Goal: Transaction & Acquisition: Purchase product/service

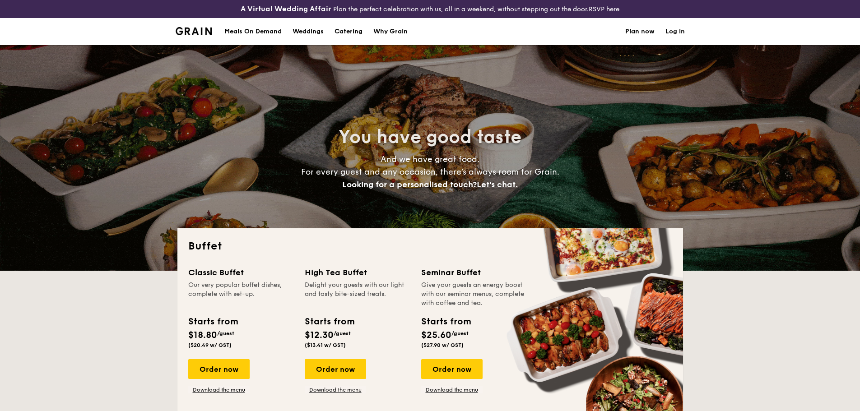
select select
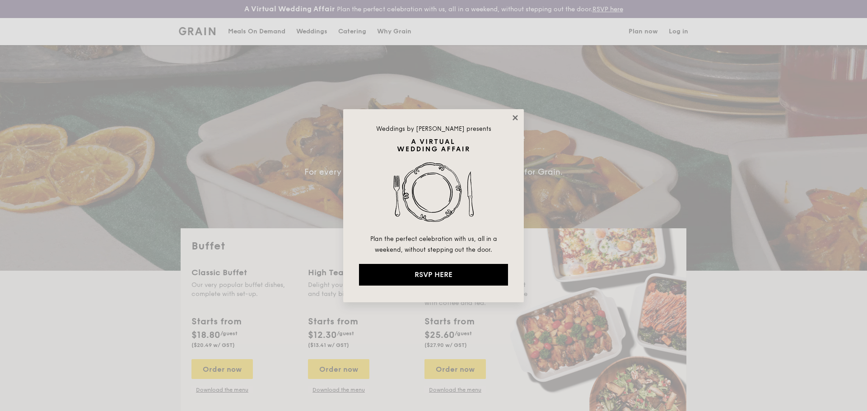
click at [515, 116] on icon at bounding box center [515, 118] width 8 height 8
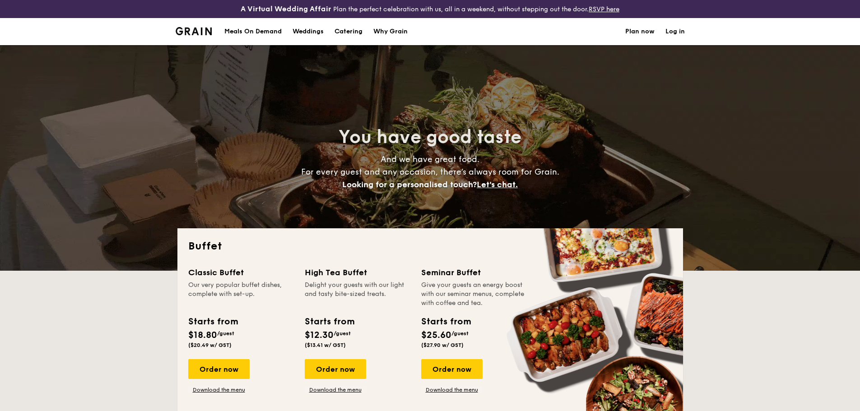
click at [252, 33] on div "Meals On Demand" at bounding box center [252, 31] width 57 height 27
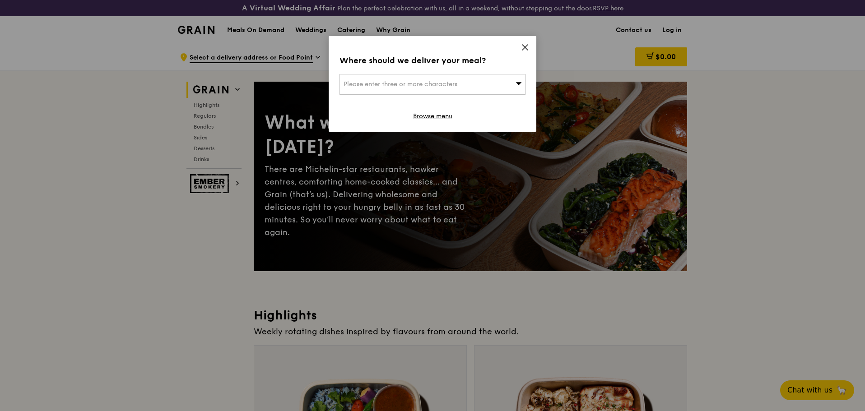
click at [530, 45] on div "Where should we deliver your meal? Please enter three or more characters Browse…" at bounding box center [433, 84] width 208 height 96
click at [522, 85] on icon at bounding box center [519, 83] width 6 height 7
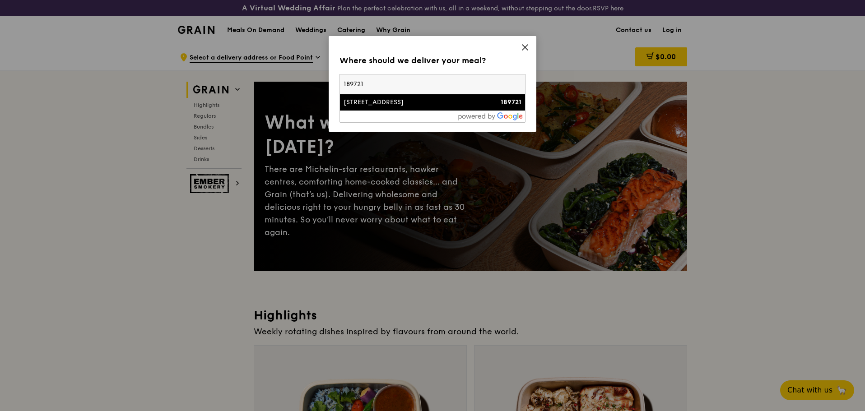
type input "189721"
click at [394, 102] on div "[STREET_ADDRESS]" at bounding box center [411, 102] width 134 height 9
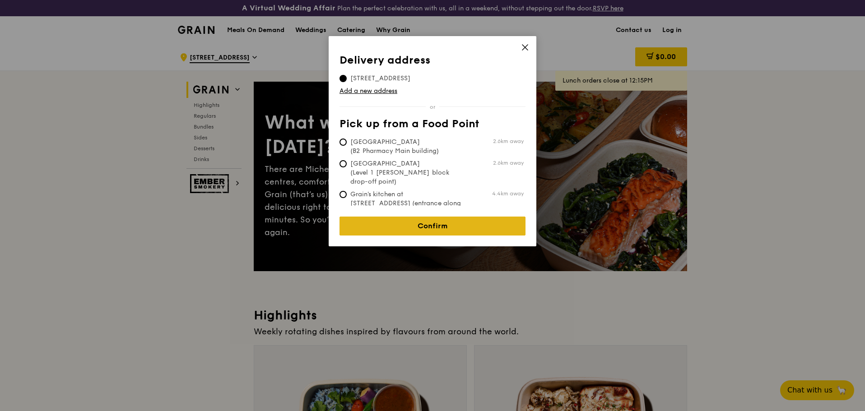
click at [429, 219] on link "Confirm" at bounding box center [433, 226] width 186 height 19
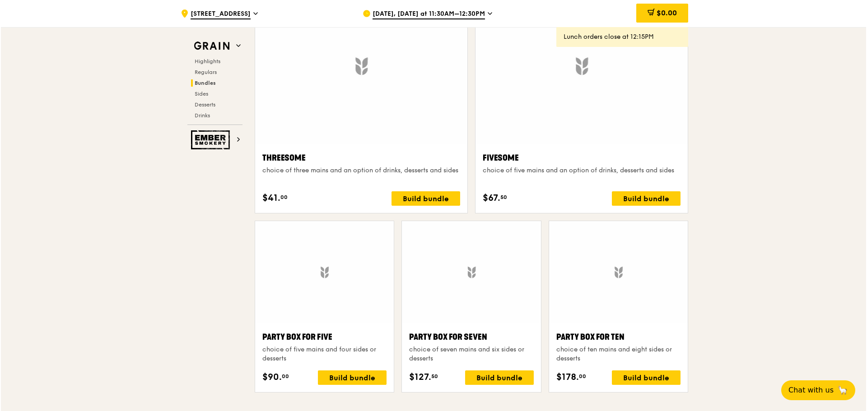
scroll to position [1680, 0]
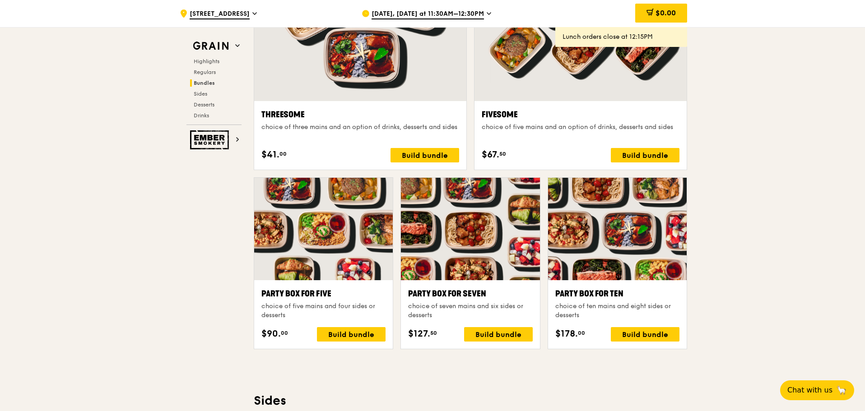
click at [486, 268] on div at bounding box center [470, 229] width 139 height 102
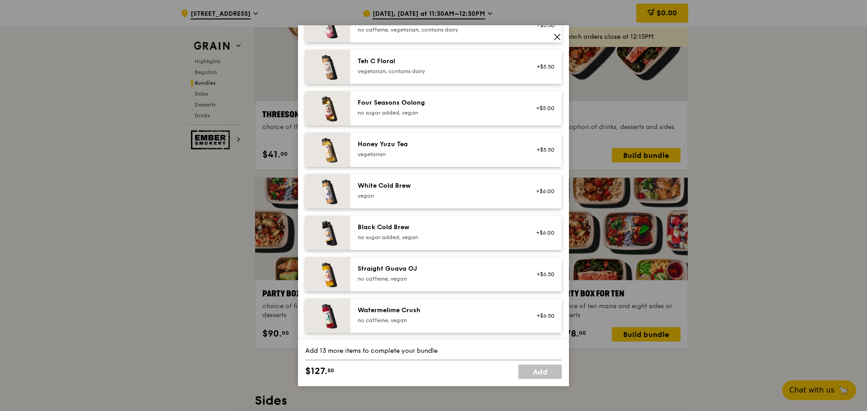
scroll to position [1088, 0]
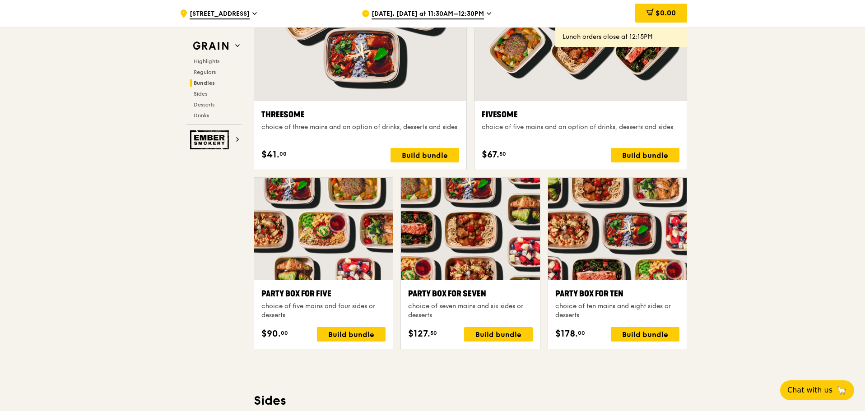
click at [458, 265] on div at bounding box center [470, 229] width 139 height 102
click at [504, 335] on div "Build bundle" at bounding box center [498, 334] width 69 height 14
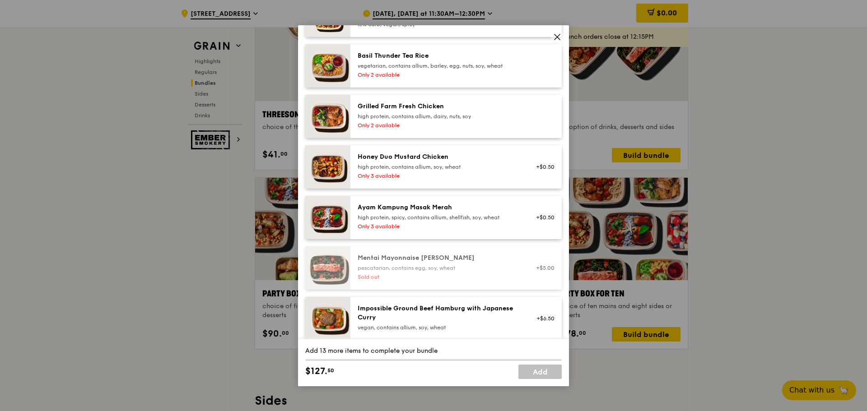
scroll to position [226, 0]
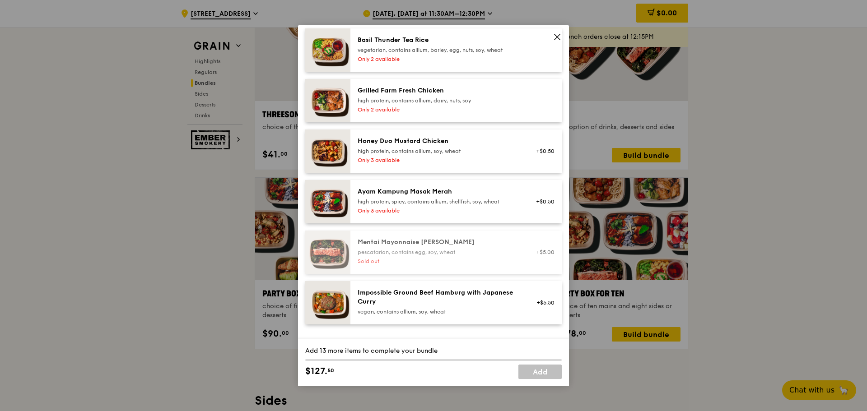
click at [430, 202] on div "high protein, spicy, contains allium, shellfish, soy, wheat" at bounding box center [439, 201] width 162 height 7
click at [431, 90] on div "Grilled Farm Fresh Chicken" at bounding box center [439, 90] width 162 height 9
click at [411, 199] on div "high protein, spicy, contains allium, shellfish, soy, wheat" at bounding box center [439, 201] width 162 height 7
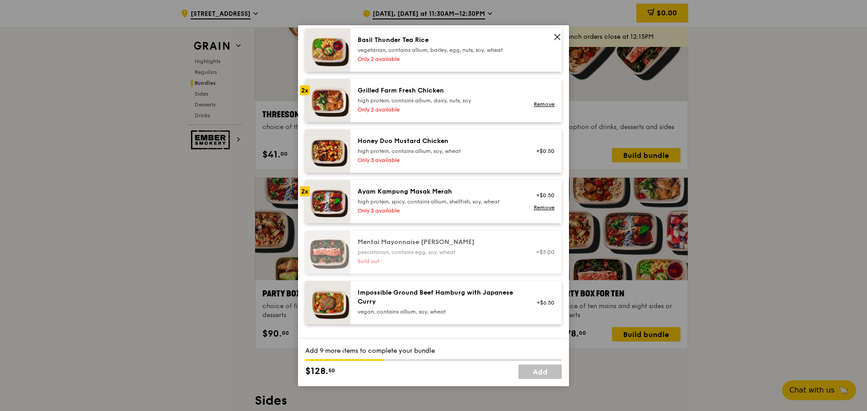
click at [411, 199] on div "high protein, spicy, contains allium, shellfish, soy, wheat" at bounding box center [439, 201] width 162 height 7
click at [415, 304] on div "Impossible Ground Beef Hamburg with Japanese Curry" at bounding box center [439, 298] width 162 height 18
click at [542, 304] on div "+$6.50 Remove" at bounding box center [542, 303] width 35 height 29
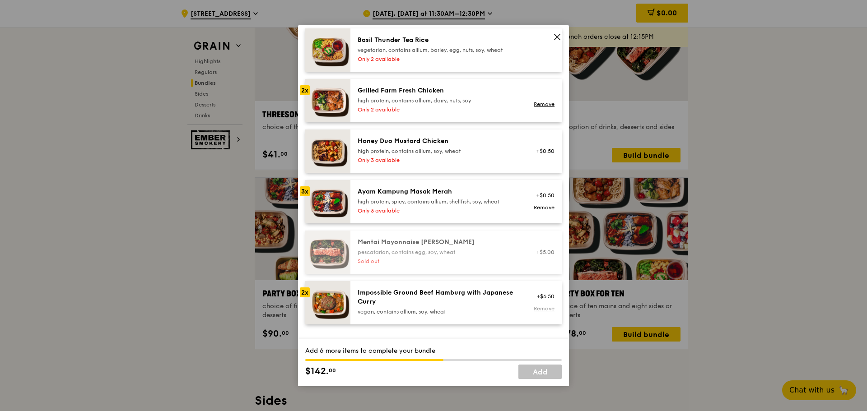
click at [544, 310] on link "Remove" at bounding box center [544, 309] width 21 height 6
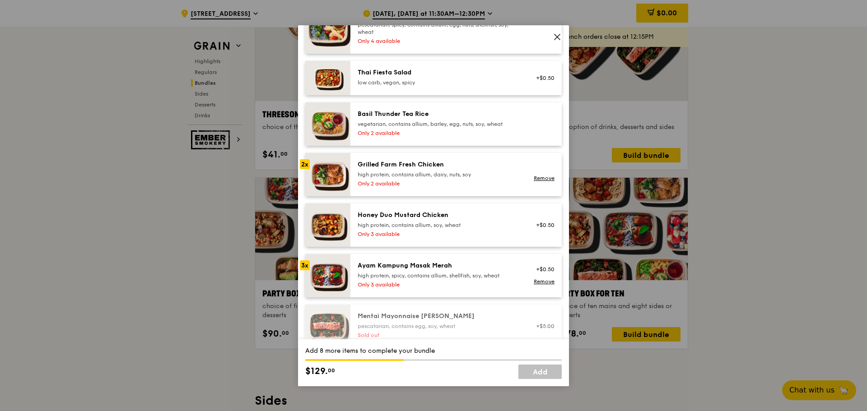
scroll to position [135, 0]
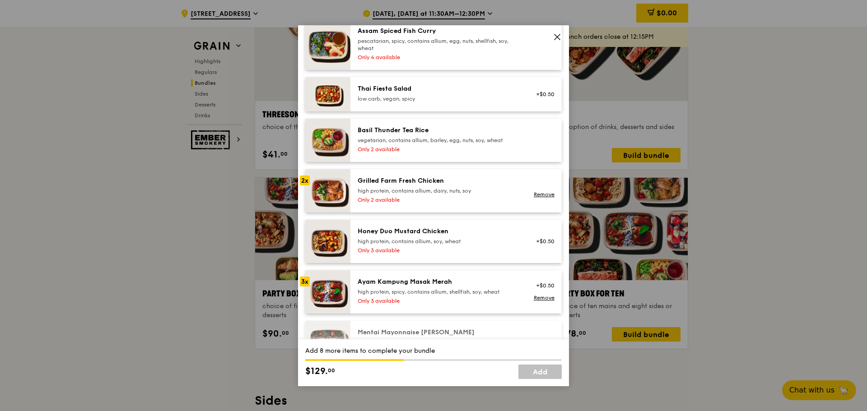
click at [401, 181] on div "Grilled Farm Fresh Chicken" at bounding box center [439, 181] width 162 height 9
click at [334, 191] on img at bounding box center [327, 190] width 45 height 43
click at [458, 191] on div "high protein, contains allium, dairy, nuts, soy" at bounding box center [439, 190] width 162 height 7
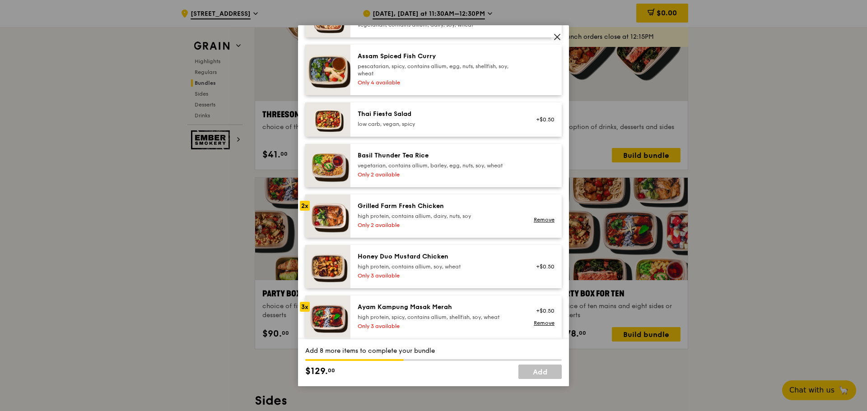
scroll to position [90, 0]
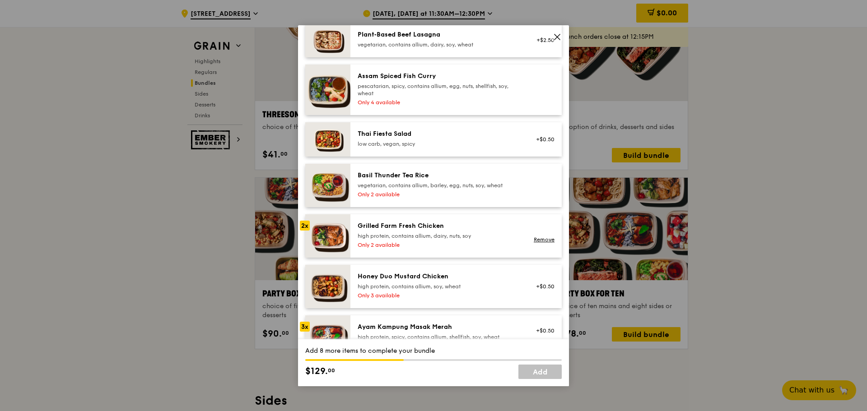
click at [402, 139] on div "Thai Fiesta Salad low carb, vegan, spicy" at bounding box center [439, 139] width 162 height 18
click at [541, 142] on link "Remove" at bounding box center [544, 144] width 21 height 6
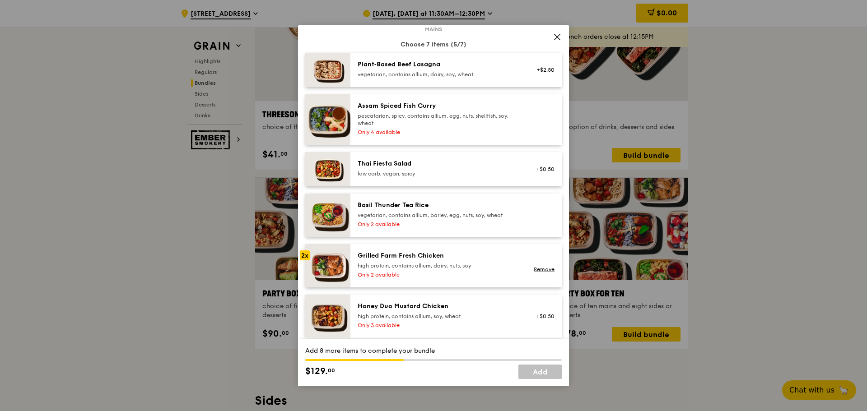
scroll to position [45, 0]
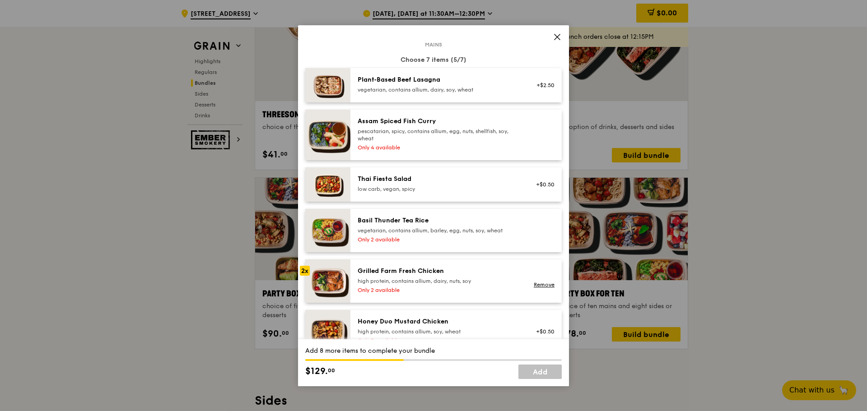
click at [423, 129] on div "pescatarian, spicy, contains allium, egg, nuts, shellfish, soy, wheat" at bounding box center [439, 135] width 162 height 14
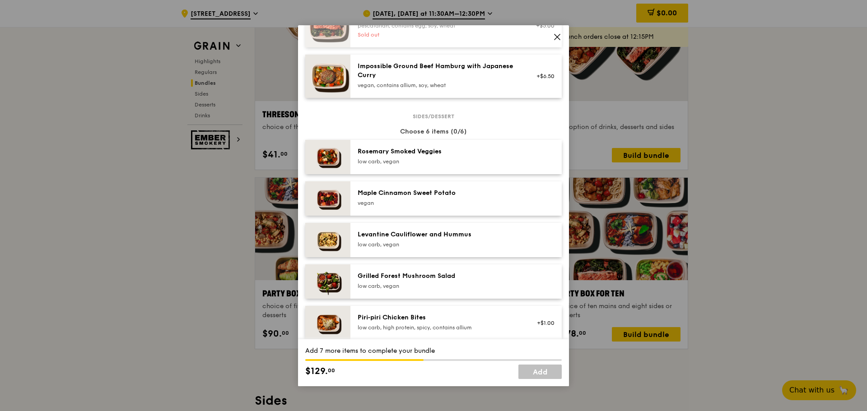
scroll to position [497, 0]
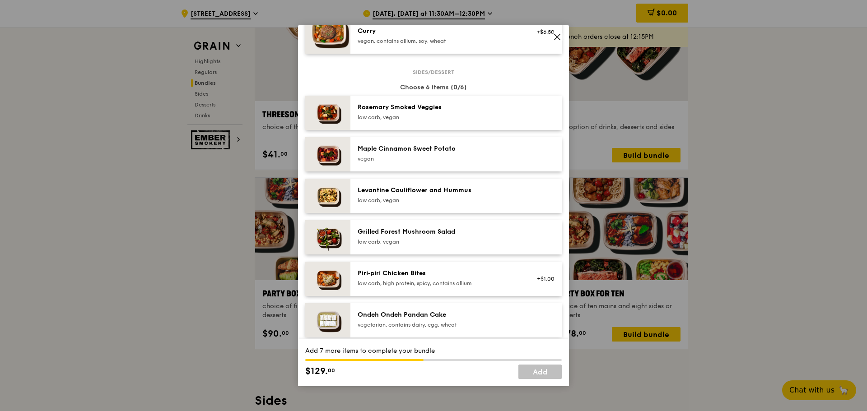
click at [424, 195] on div "Levantine Cauliflower and Hummus" at bounding box center [439, 190] width 162 height 9
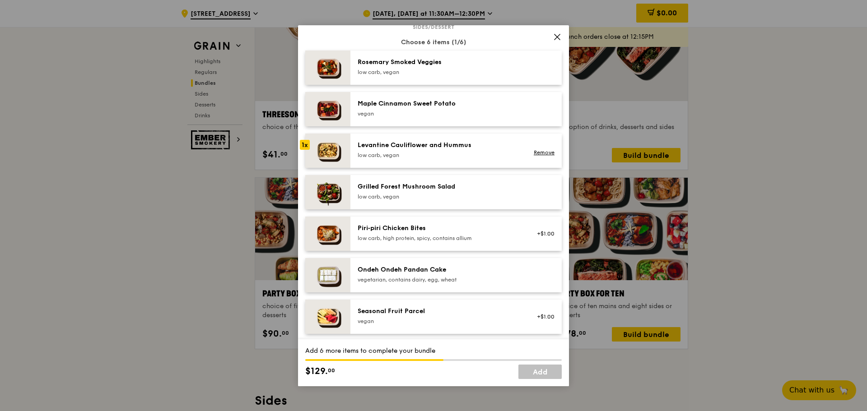
click at [429, 69] on div "low carb, vegan" at bounding box center [439, 72] width 162 height 7
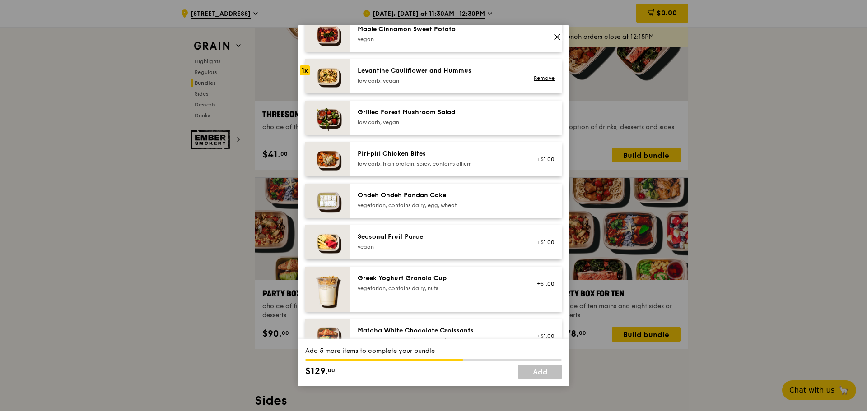
scroll to position [632, 0]
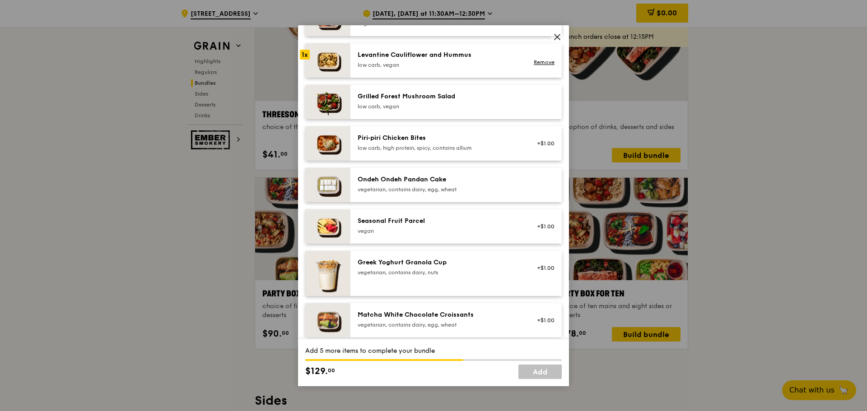
click at [390, 231] on div "vegan" at bounding box center [439, 231] width 162 height 7
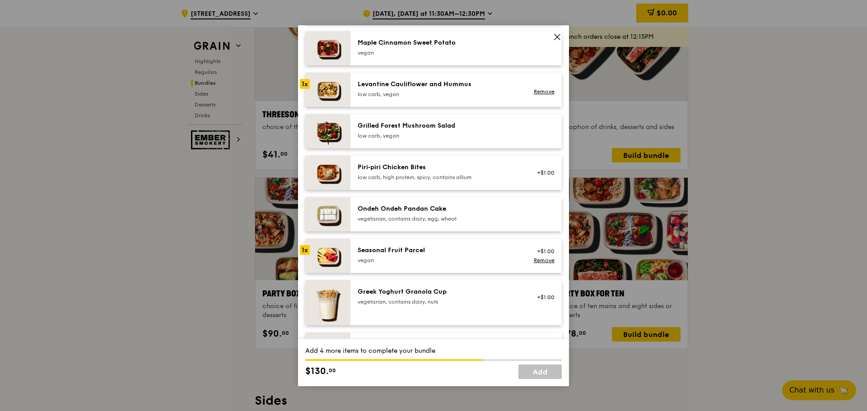
scroll to position [587, 0]
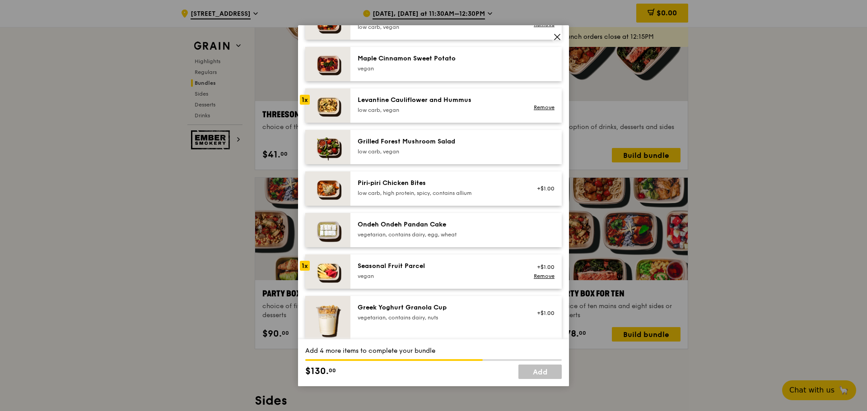
click at [429, 223] on div "Ondeh Ondeh Pandan Cake" at bounding box center [439, 224] width 162 height 9
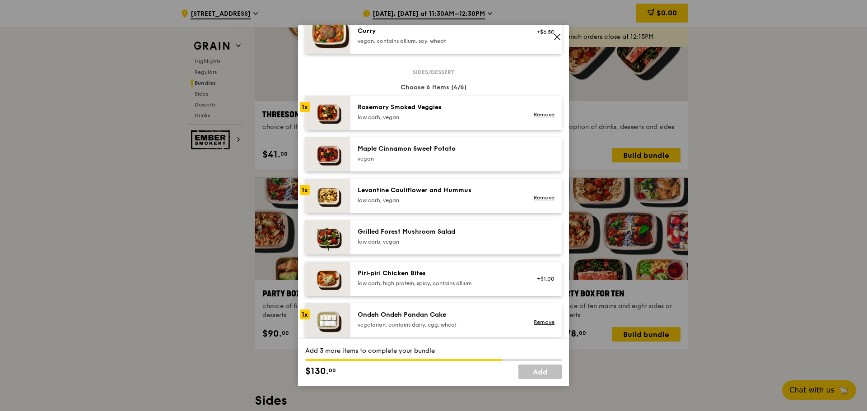
click at [422, 238] on div "low carb, vegan" at bounding box center [439, 241] width 162 height 7
click at [423, 272] on div "Piri‑piri Chicken Bites" at bounding box center [439, 273] width 162 height 9
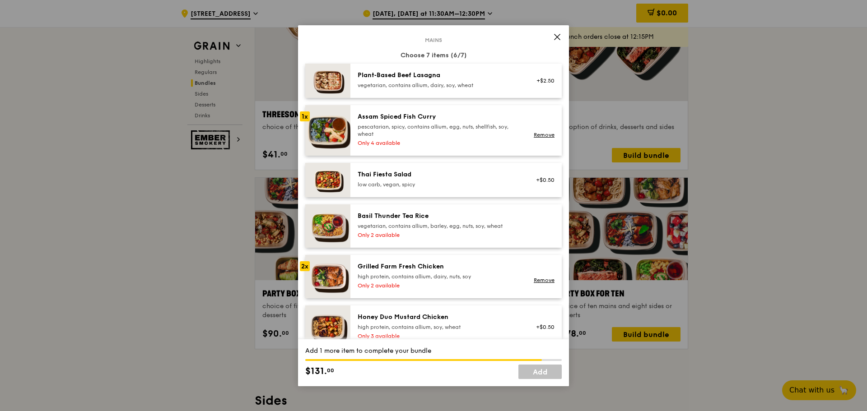
scroll to position [49, 0]
click at [438, 134] on div "pescatarian, spicy, contains allium, egg, nuts, shellfish, soy, wheat" at bounding box center [439, 131] width 162 height 14
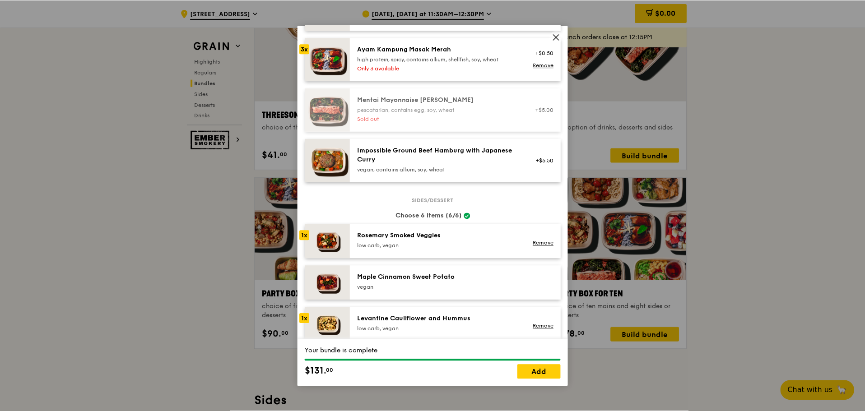
scroll to position [456, 0]
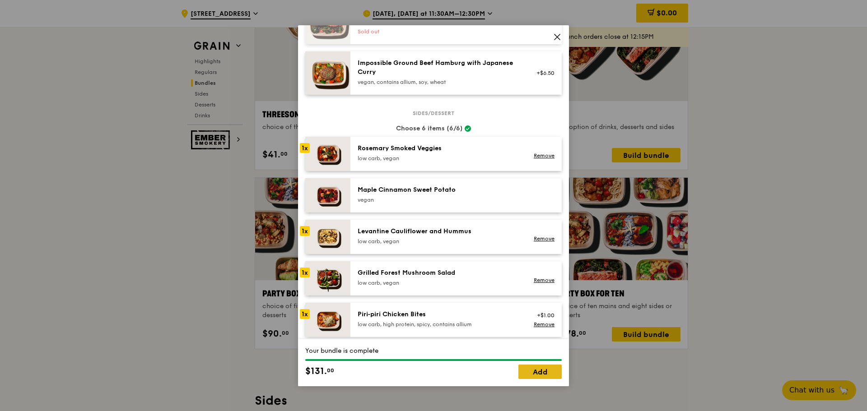
click at [528, 377] on link "Add" at bounding box center [539, 372] width 43 height 14
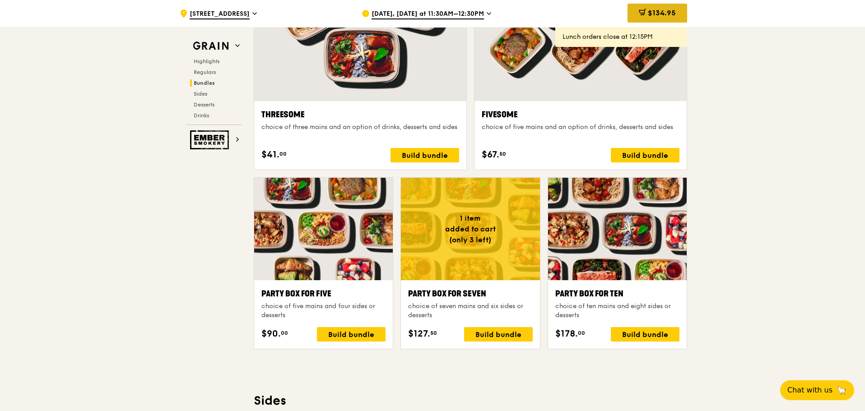
click at [669, 14] on span "$134.95" at bounding box center [662, 13] width 28 height 9
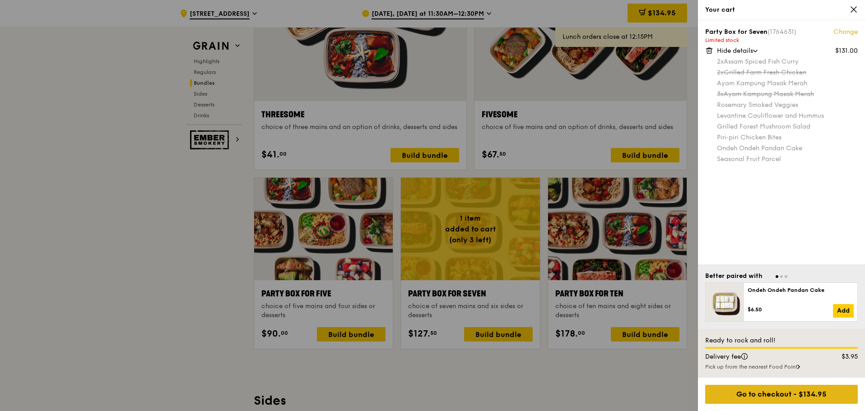
click at [766, 399] on div "Go to checkout - $134.95" at bounding box center [781, 394] width 153 height 19
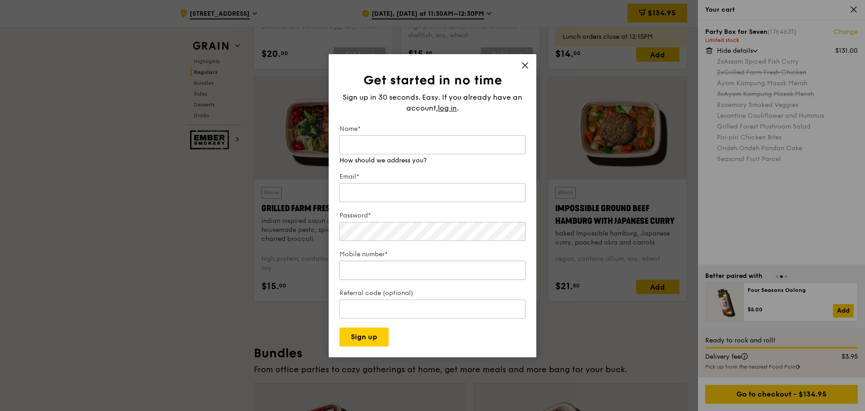
scroll to position [1003, 0]
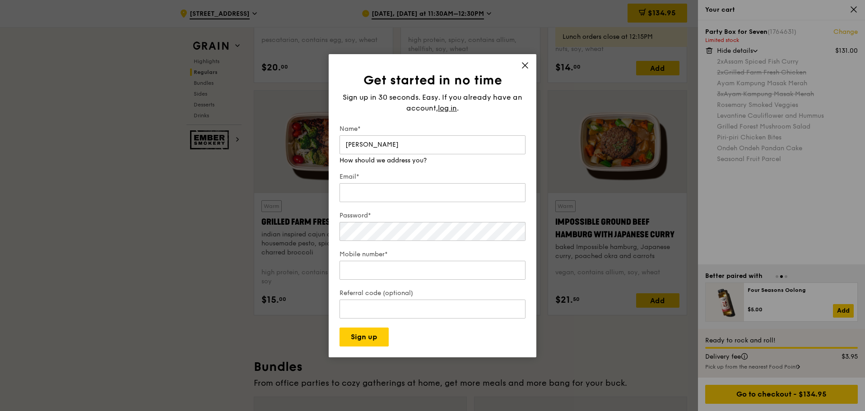
type input "[PERSON_NAME]"
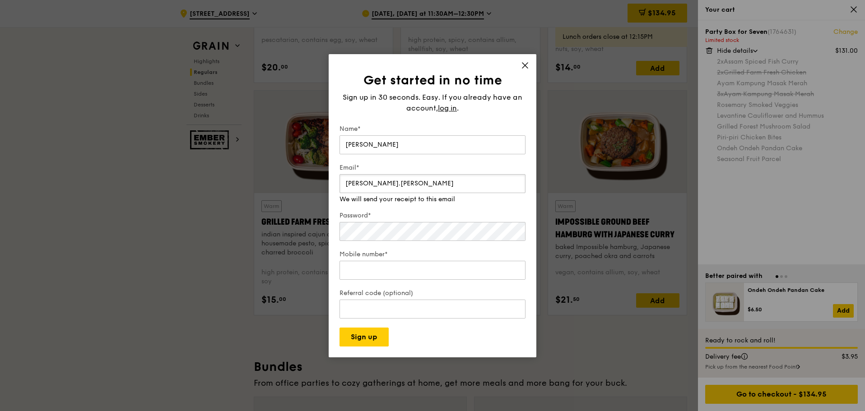
type input "[PERSON_NAME].[PERSON_NAME]"
drag, startPoint x: 527, startPoint y: 70, endPoint x: 615, endPoint y: 17, distance: 102.3
click at [527, 70] on span at bounding box center [525, 67] width 8 height 10
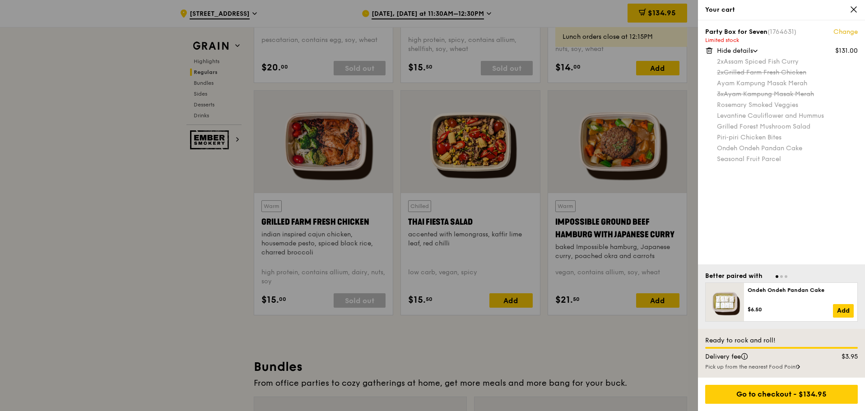
click at [852, 13] on icon at bounding box center [854, 9] width 8 height 8
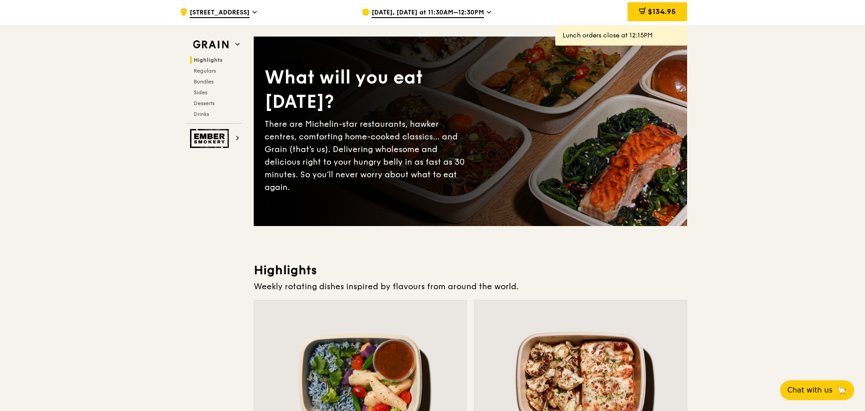
scroll to position [0, 0]
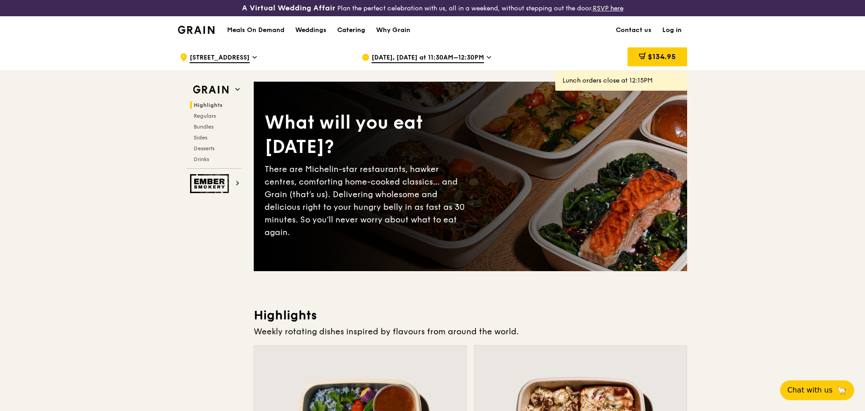
click at [359, 29] on div "Catering" at bounding box center [351, 30] width 28 height 27
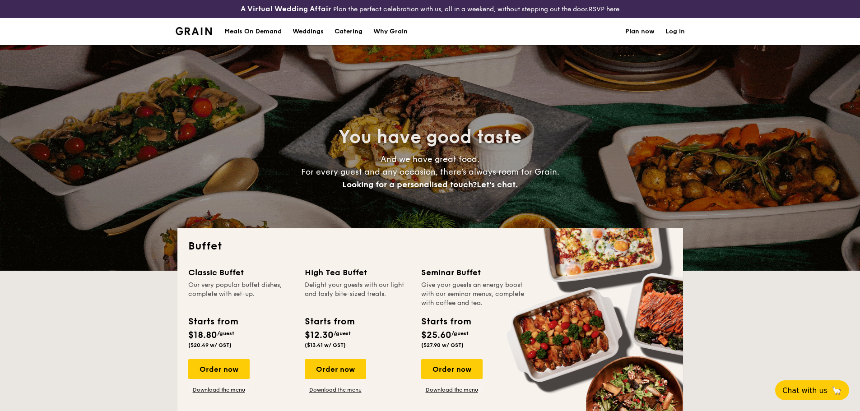
select select
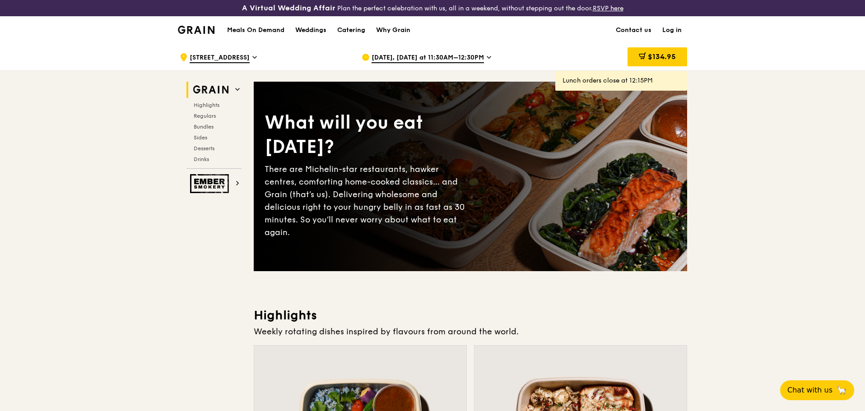
click at [671, 25] on link "Log in" at bounding box center [672, 30] width 30 height 27
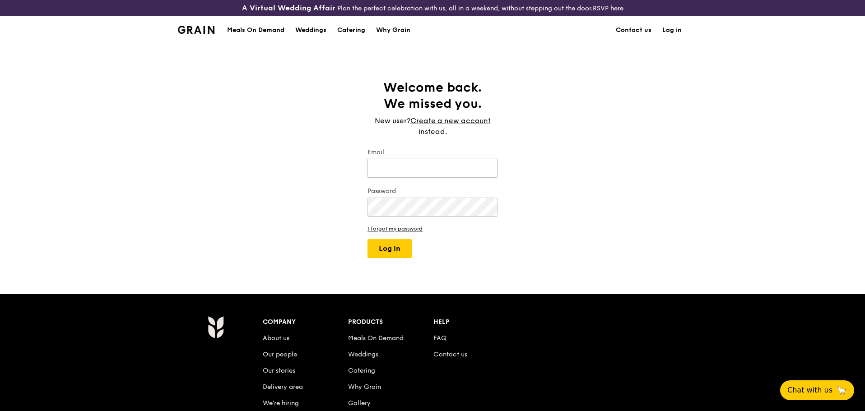
type input "andrea.berghoff@koelnmesse.com.sg"
click at [397, 250] on button "Log in" at bounding box center [390, 248] width 44 height 19
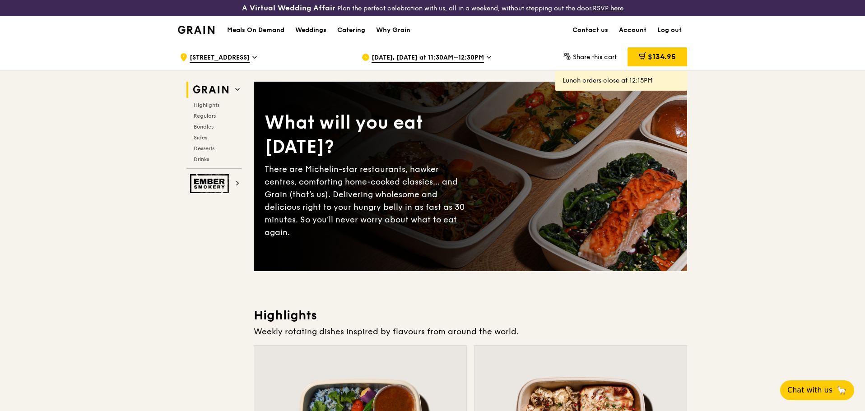
click at [487, 58] on icon at bounding box center [489, 57] width 5 height 8
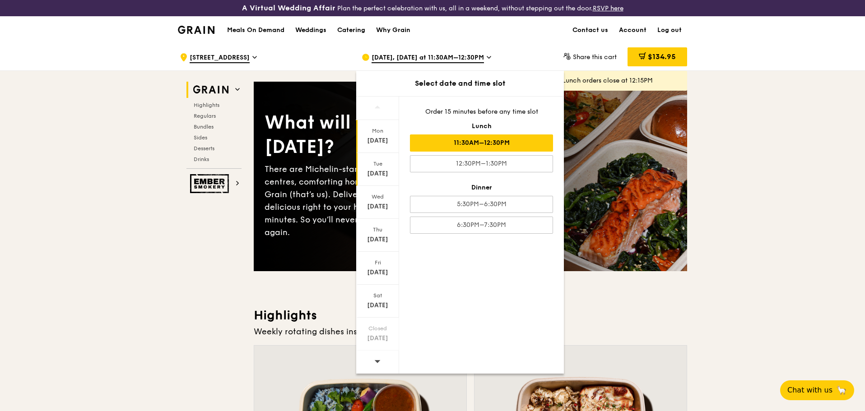
click at [383, 172] on div "Sep 30" at bounding box center [378, 173] width 40 height 9
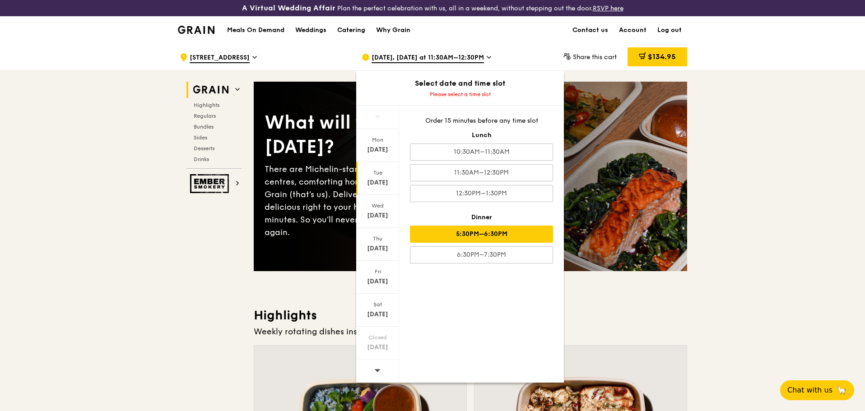
click at [477, 231] on div "5:30PM–6:30PM" at bounding box center [481, 234] width 143 height 17
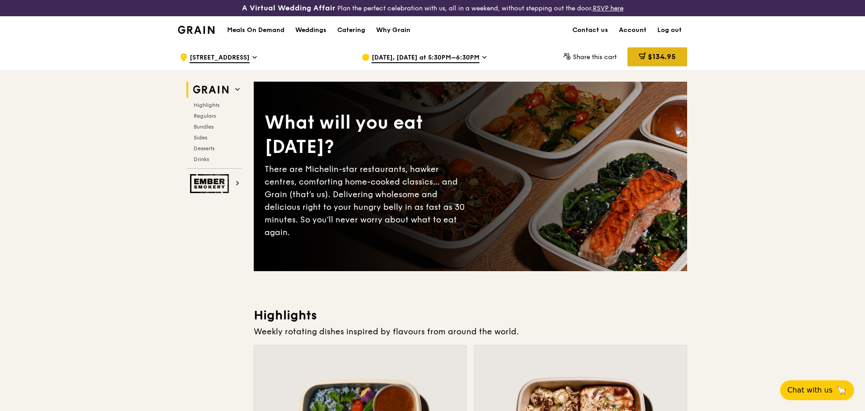
click at [666, 60] on span "$134.95" at bounding box center [662, 56] width 28 height 9
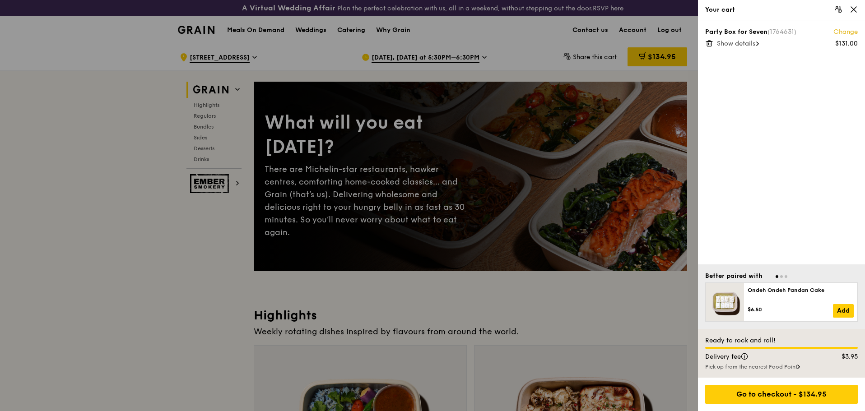
click at [849, 33] on link "Change" at bounding box center [846, 32] width 24 height 9
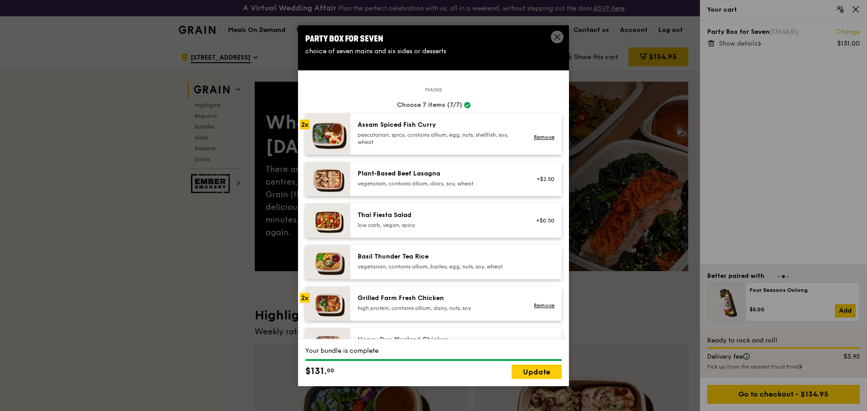
click at [553, 36] on span at bounding box center [557, 37] width 13 height 13
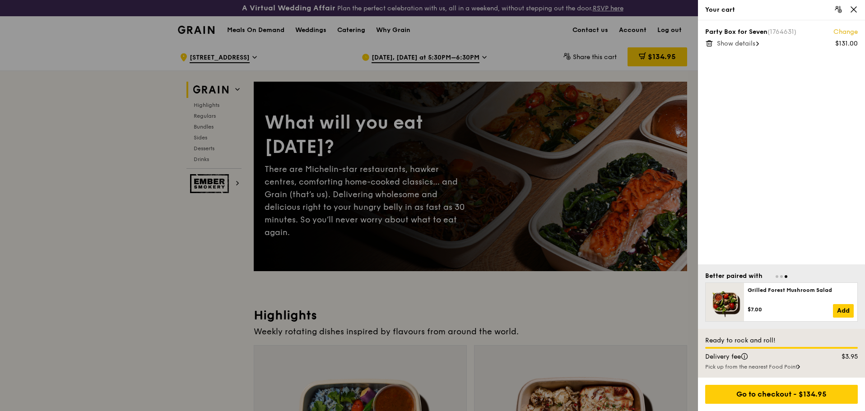
click at [767, 42] on div "Show details" at bounding box center [787, 43] width 141 height 9
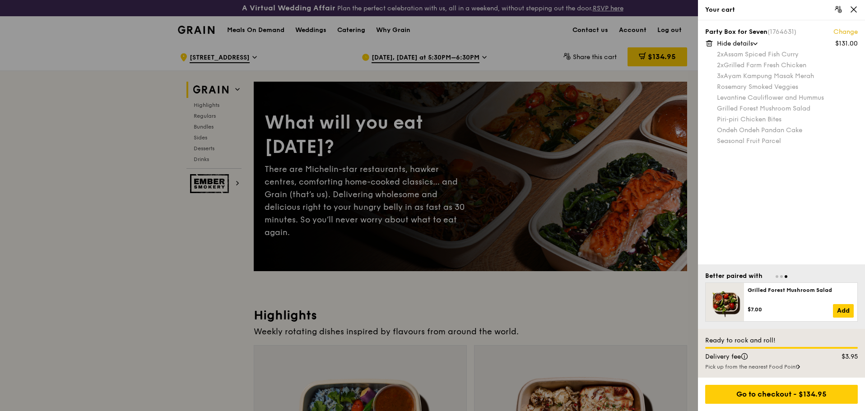
click at [853, 28] on link "Change" at bounding box center [846, 32] width 24 height 9
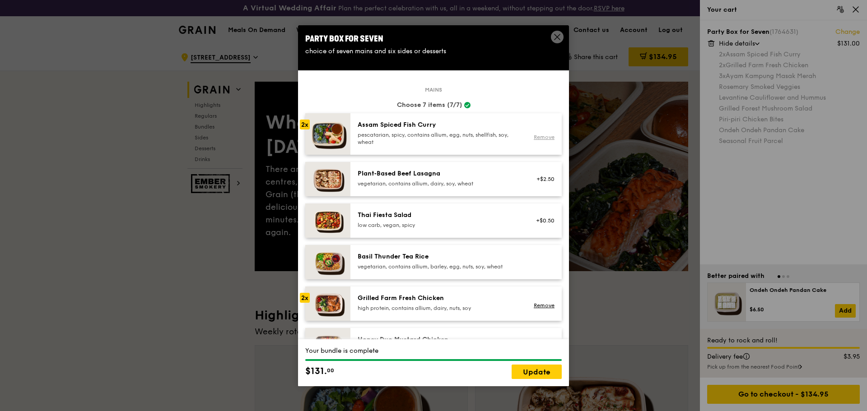
click at [534, 139] on link "Remove" at bounding box center [544, 137] width 21 height 6
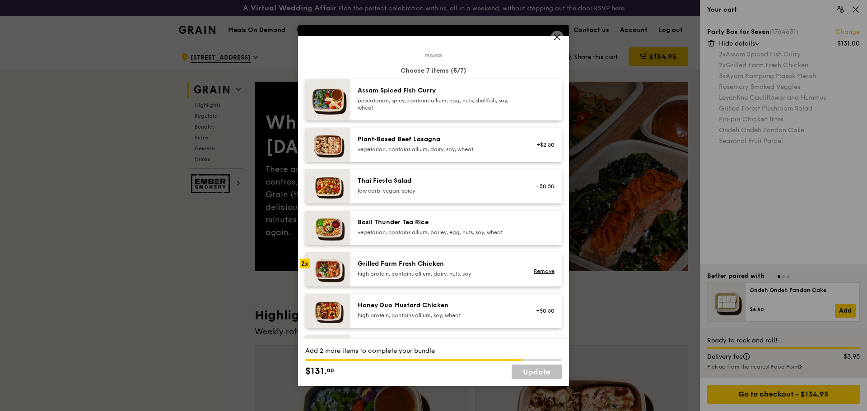
scroll to position [90, 0]
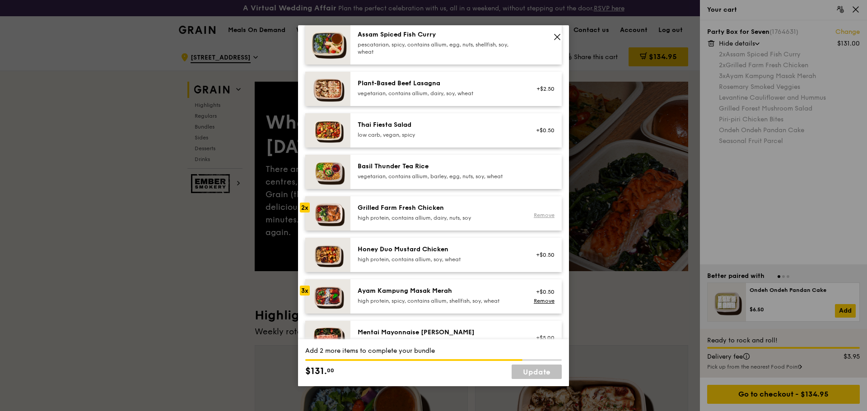
click at [539, 219] on link "Remove" at bounding box center [544, 215] width 21 height 6
click at [536, 305] on div "+$0.50 Remove" at bounding box center [542, 297] width 35 height 20
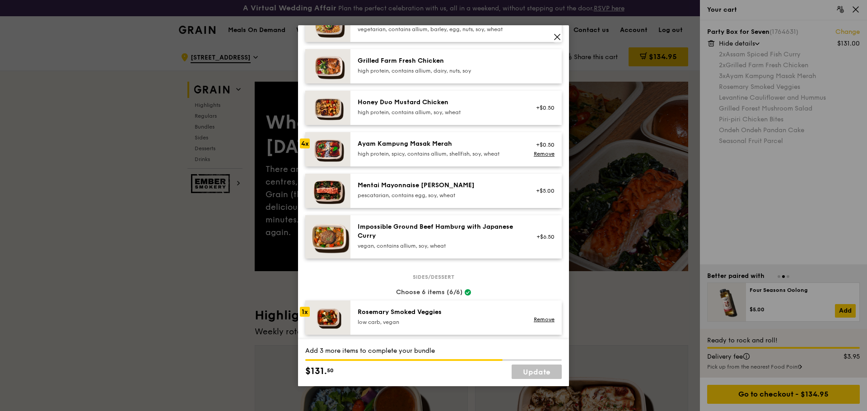
scroll to position [271, 0]
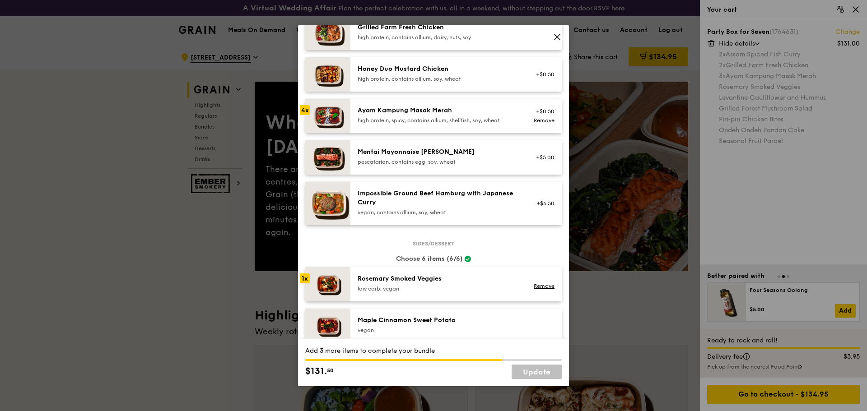
click at [534, 288] on link "Remove" at bounding box center [544, 286] width 21 height 6
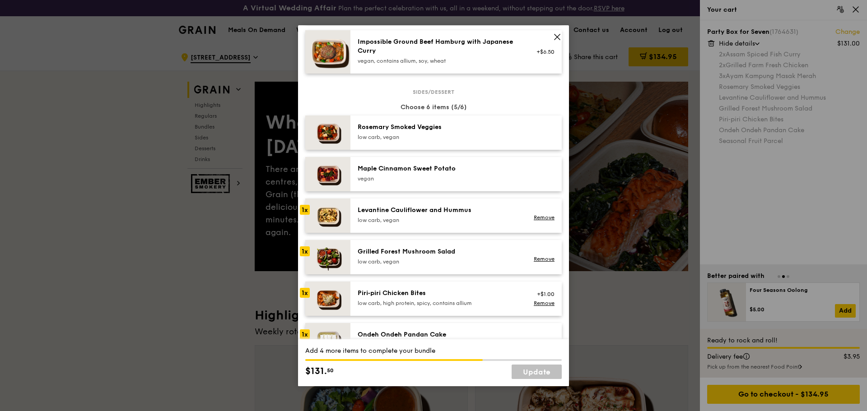
scroll to position [452, 0]
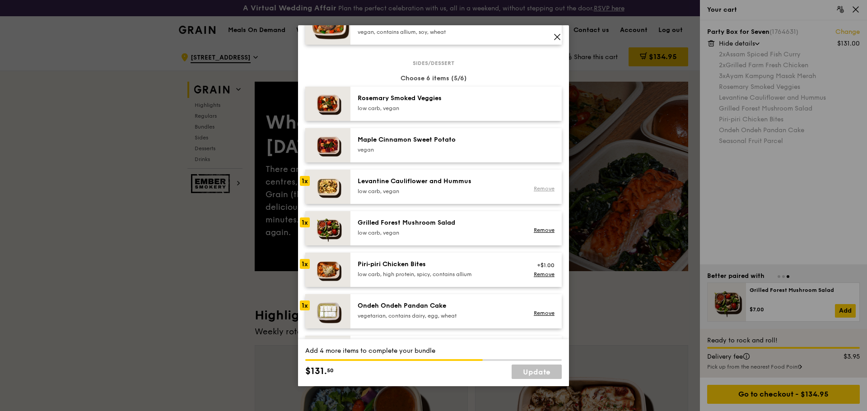
click at [542, 190] on link "Remove" at bounding box center [544, 189] width 21 height 6
drag, startPoint x: 533, startPoint y: 229, endPoint x: 537, endPoint y: 252, distance: 23.4
click at [534, 230] on link "Remove" at bounding box center [544, 230] width 21 height 6
click at [537, 276] on link "Remove" at bounding box center [544, 274] width 21 height 6
click at [537, 311] on link "Remove" at bounding box center [544, 313] width 21 height 6
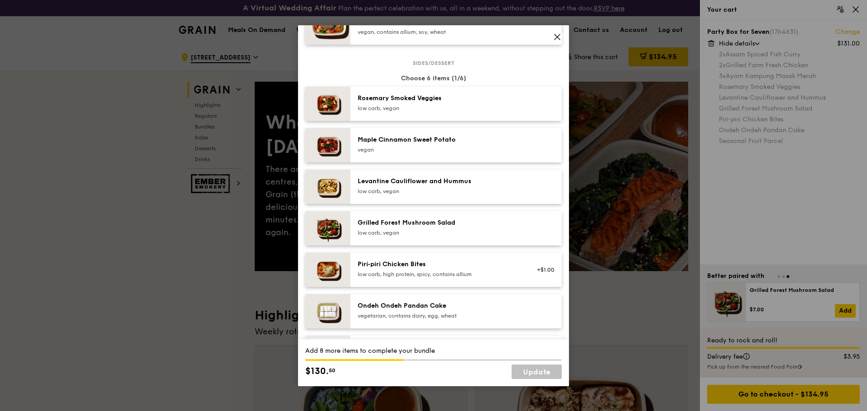
scroll to position [587, 0]
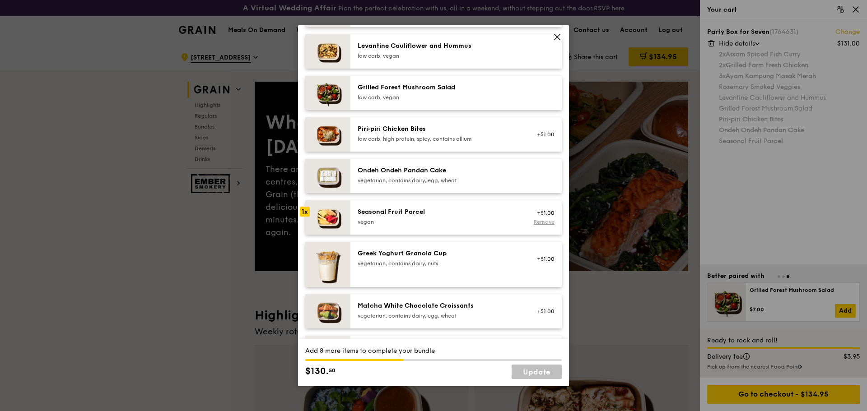
click at [534, 223] on link "Remove" at bounding box center [544, 222] width 21 height 6
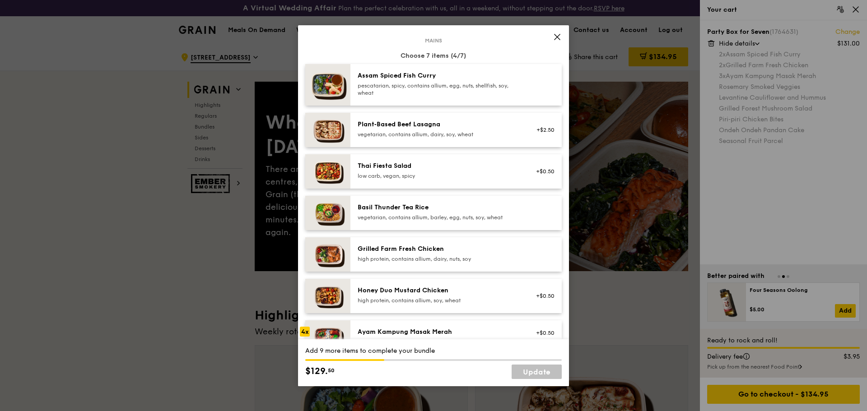
scroll to position [135, 0]
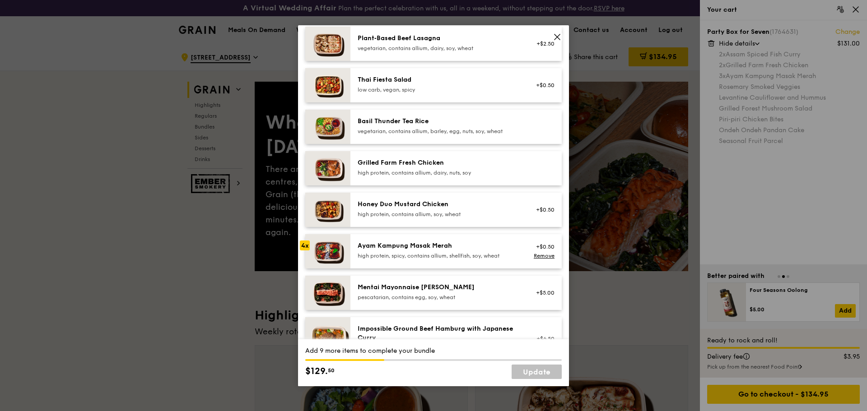
click at [536, 260] on div "+$0.50 Remove" at bounding box center [542, 252] width 35 height 20
click at [534, 257] on link "Remove" at bounding box center [544, 256] width 21 height 6
click at [392, 81] on div "Thai Fiesta Salad" at bounding box center [439, 79] width 162 height 9
click at [331, 84] on img at bounding box center [327, 85] width 45 height 34
click at [537, 90] on link "Remove" at bounding box center [544, 90] width 21 height 6
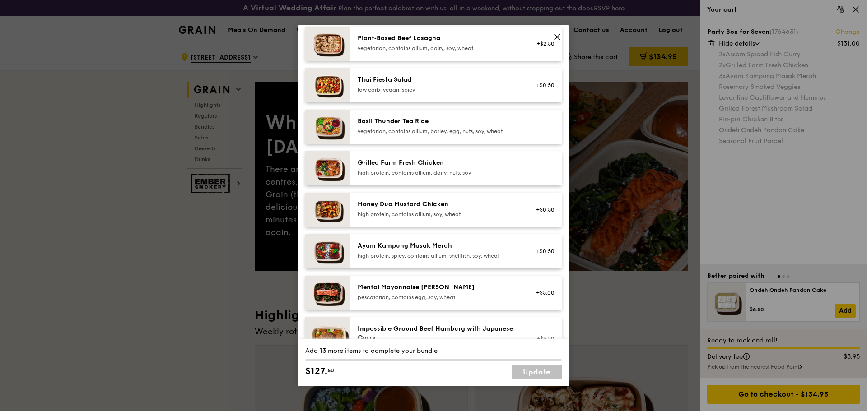
click at [560, 37] on icon at bounding box center [557, 37] width 8 height 8
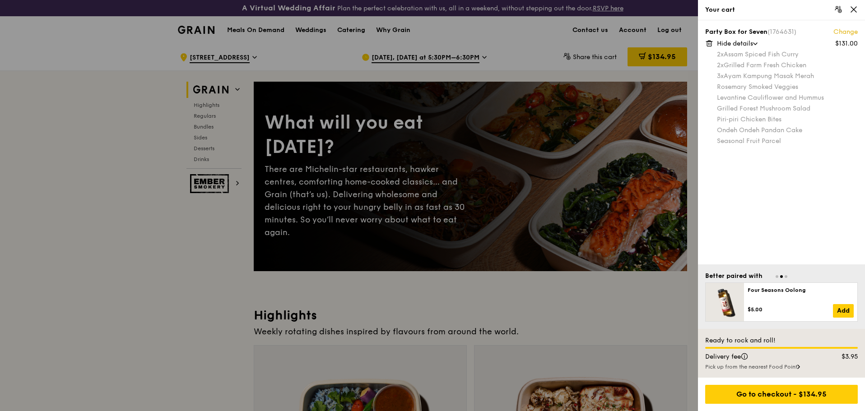
click at [188, 218] on div at bounding box center [432, 205] width 865 height 411
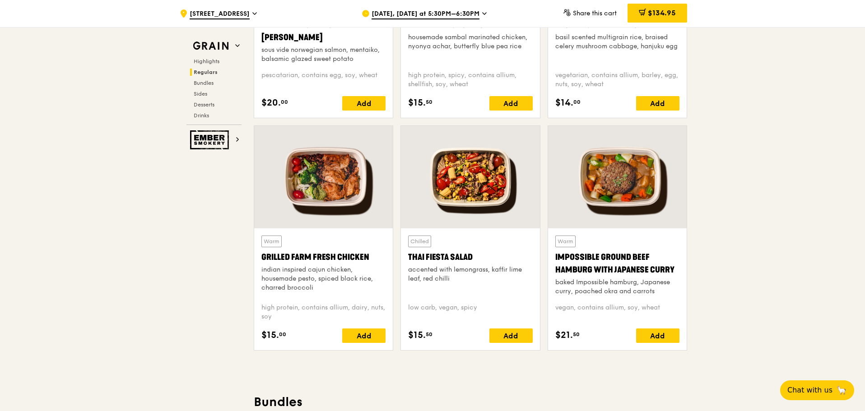
scroll to position [993, 0]
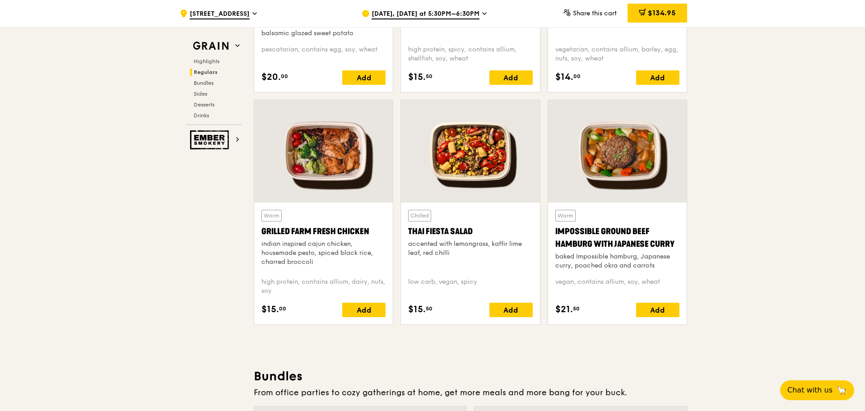
click at [470, 157] on div at bounding box center [470, 151] width 139 height 102
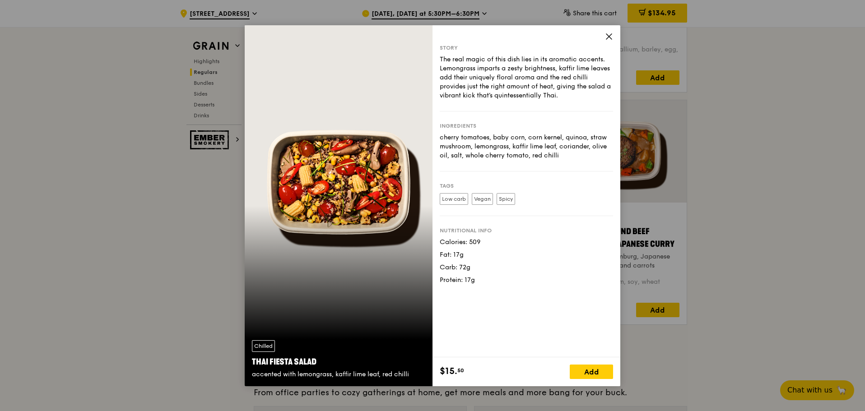
click at [610, 36] on icon at bounding box center [609, 37] width 8 height 8
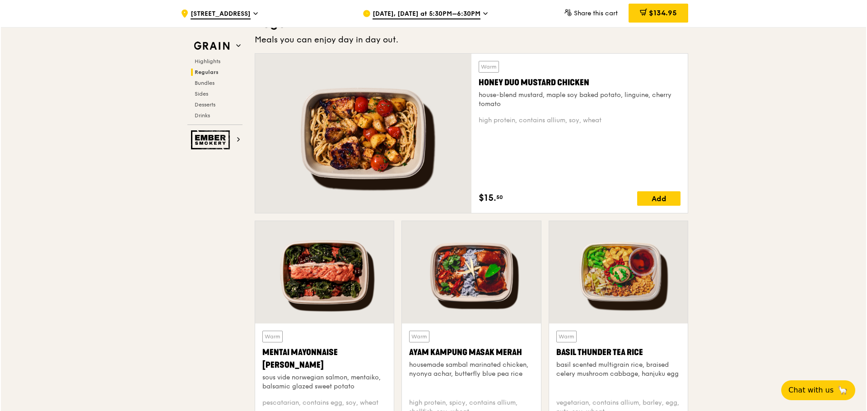
scroll to position [587, 0]
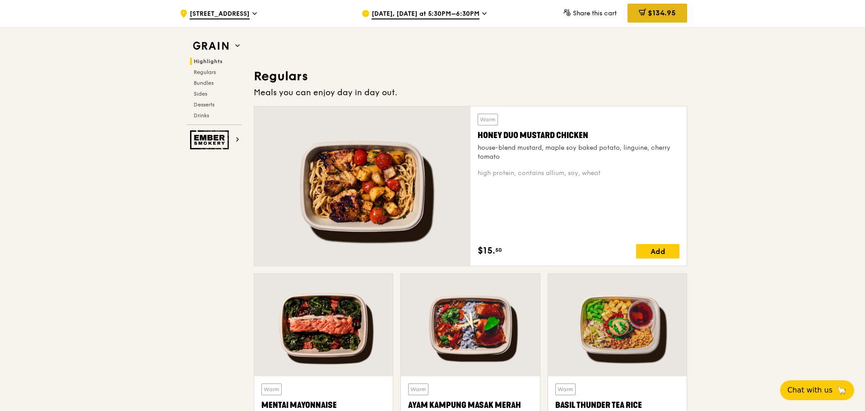
click at [646, 17] on div "$134.95" at bounding box center [658, 13] width 60 height 19
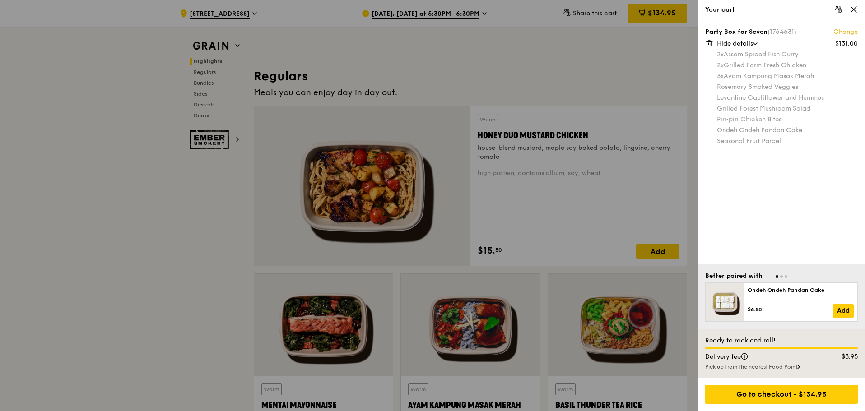
click at [846, 35] on link "Change" at bounding box center [846, 32] width 24 height 9
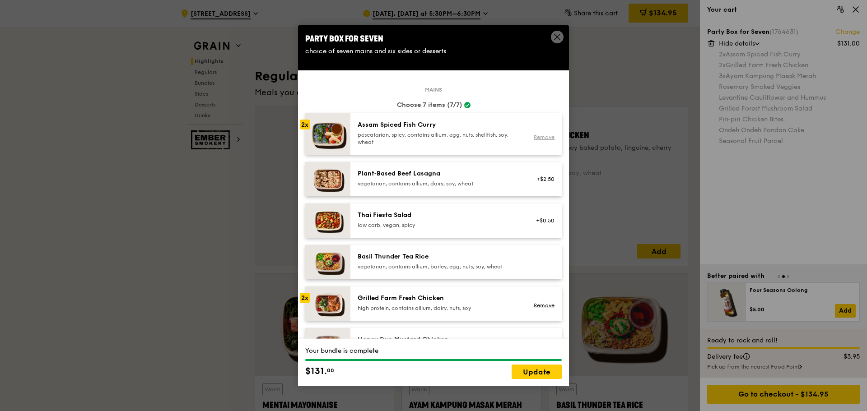
click at [536, 140] on link "Remove" at bounding box center [544, 137] width 21 height 6
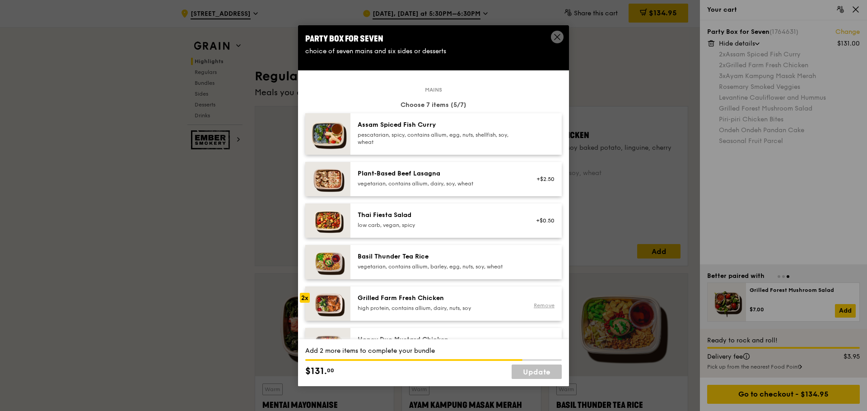
click at [536, 308] on link "Remove" at bounding box center [544, 306] width 21 height 6
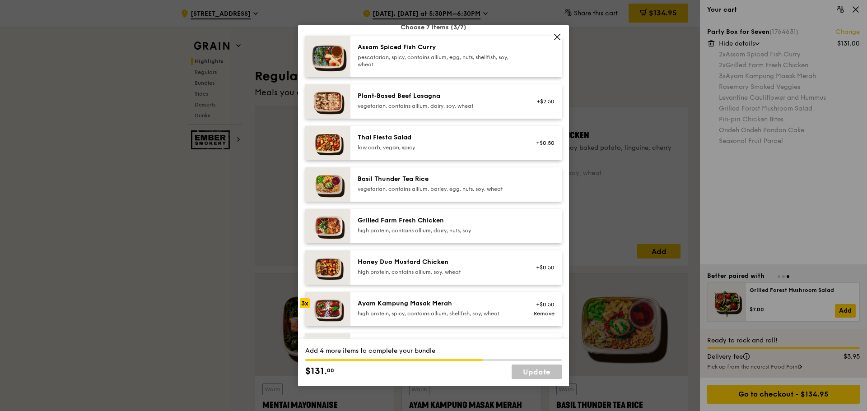
scroll to position [90, 0]
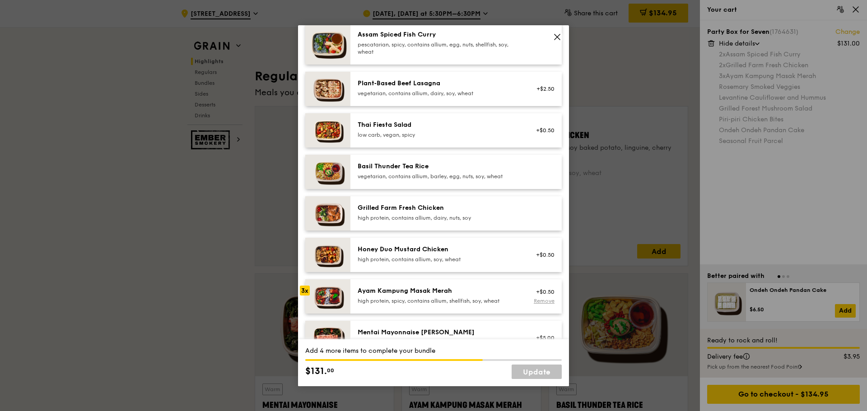
click at [537, 303] on link "Remove" at bounding box center [544, 301] width 21 height 6
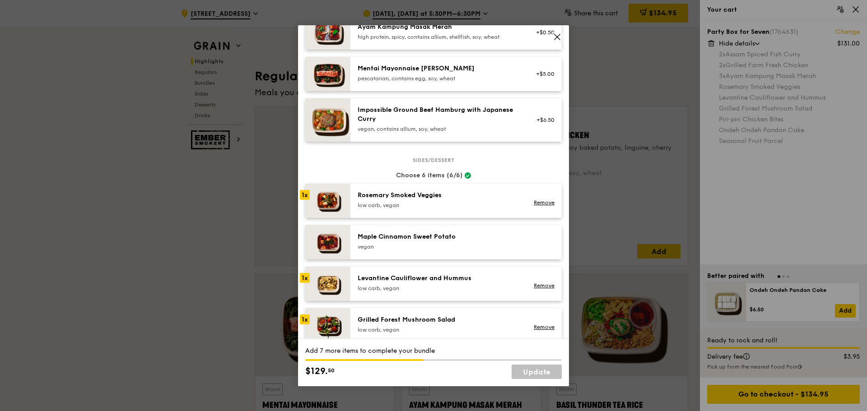
scroll to position [361, 0]
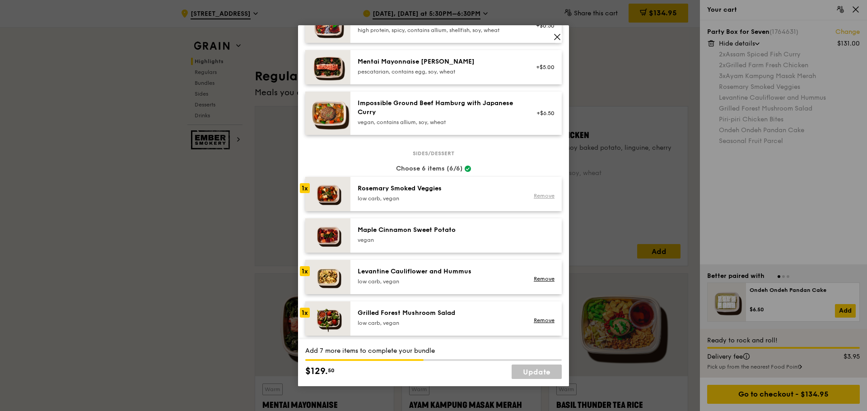
click at [537, 196] on link "Remove" at bounding box center [544, 196] width 21 height 6
click at [536, 281] on link "Remove" at bounding box center [544, 279] width 21 height 6
click at [536, 321] on link "Remove" at bounding box center [544, 320] width 21 height 6
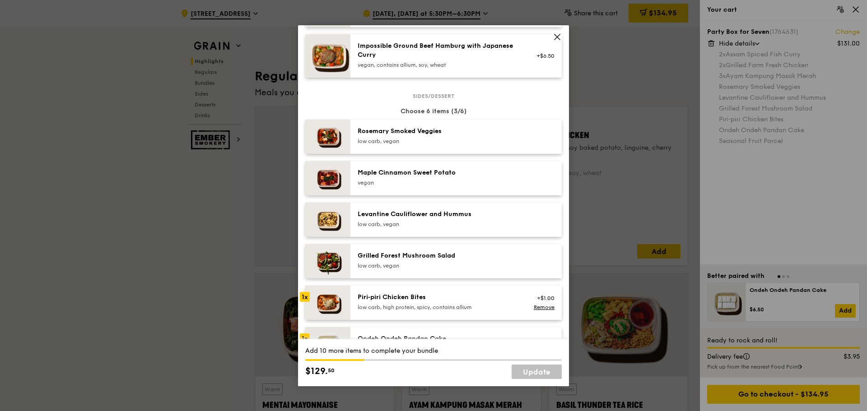
scroll to position [452, 0]
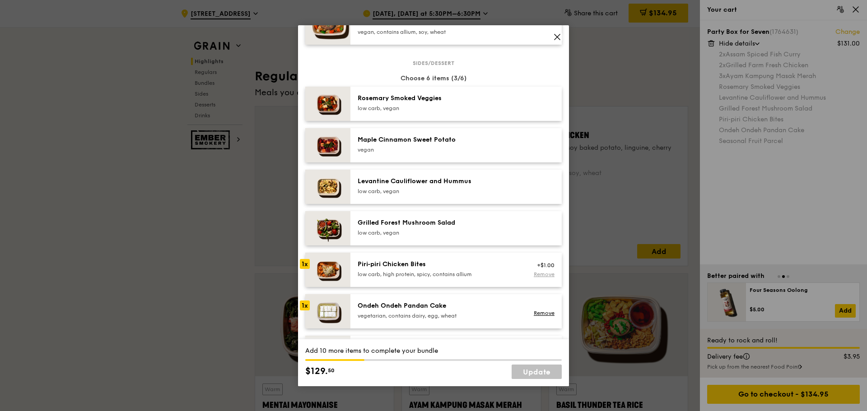
click at [535, 275] on link "Remove" at bounding box center [544, 274] width 21 height 6
drag, startPoint x: 537, startPoint y: 317, endPoint x: 539, endPoint y: 312, distance: 5.7
click at [537, 317] on div "Remove" at bounding box center [542, 312] width 35 height 20
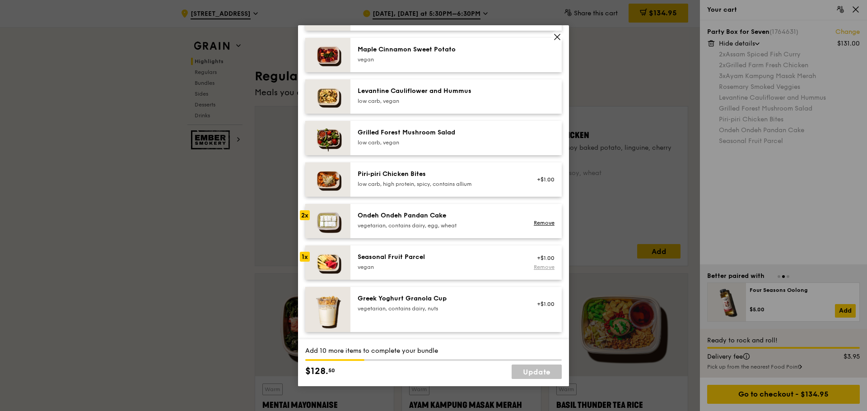
click at [541, 269] on link "Remove" at bounding box center [544, 267] width 21 height 6
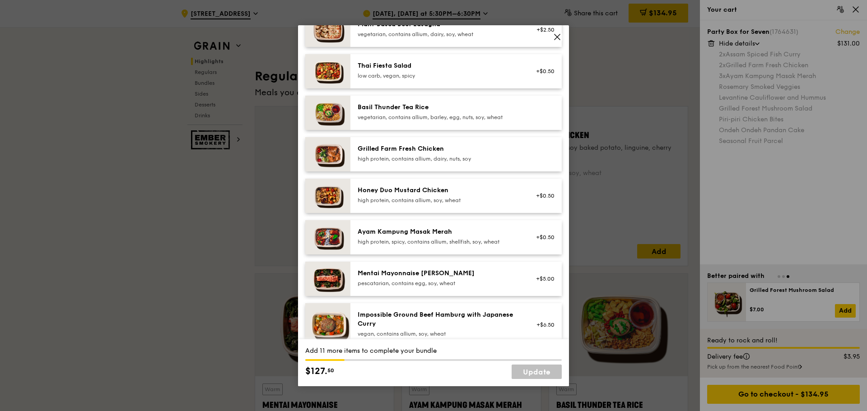
scroll to position [135, 0]
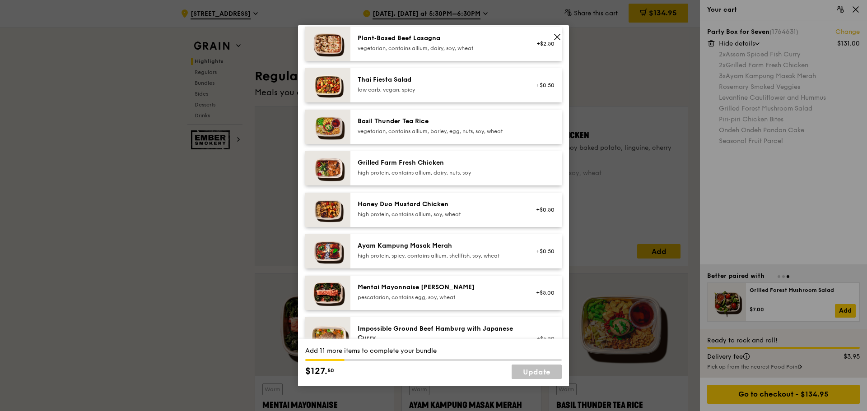
click at [474, 162] on div "Grilled Farm Fresh Chicken" at bounding box center [439, 162] width 162 height 9
click at [449, 162] on div "Grilled Farm Fresh Chicken" at bounding box center [439, 162] width 162 height 9
click at [448, 162] on div "Grilled Farm Fresh Chicken" at bounding box center [439, 162] width 162 height 9
click at [400, 163] on div "Grilled Farm Fresh Chicken" at bounding box center [439, 162] width 162 height 9
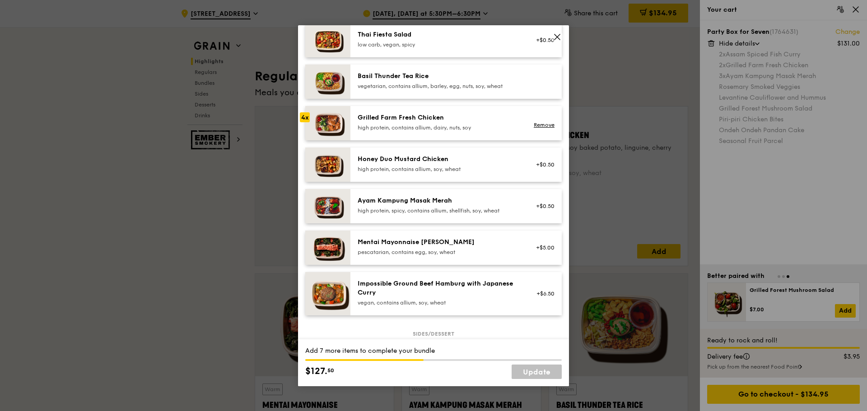
click at [401, 202] on div "Ayam Kampung Masak Merah" at bounding box center [439, 200] width 162 height 9
click at [388, 202] on div "Ayam Kampung Masak Merah" at bounding box center [439, 200] width 162 height 9
click at [373, 198] on div "Ayam Kampung Masak Merah" at bounding box center [439, 200] width 162 height 9
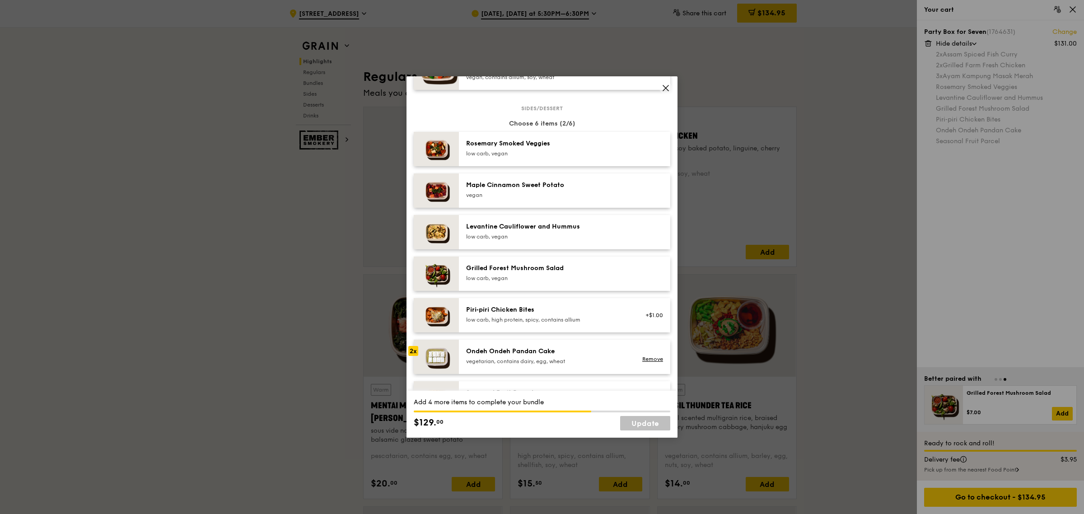
scroll to position [474, 0]
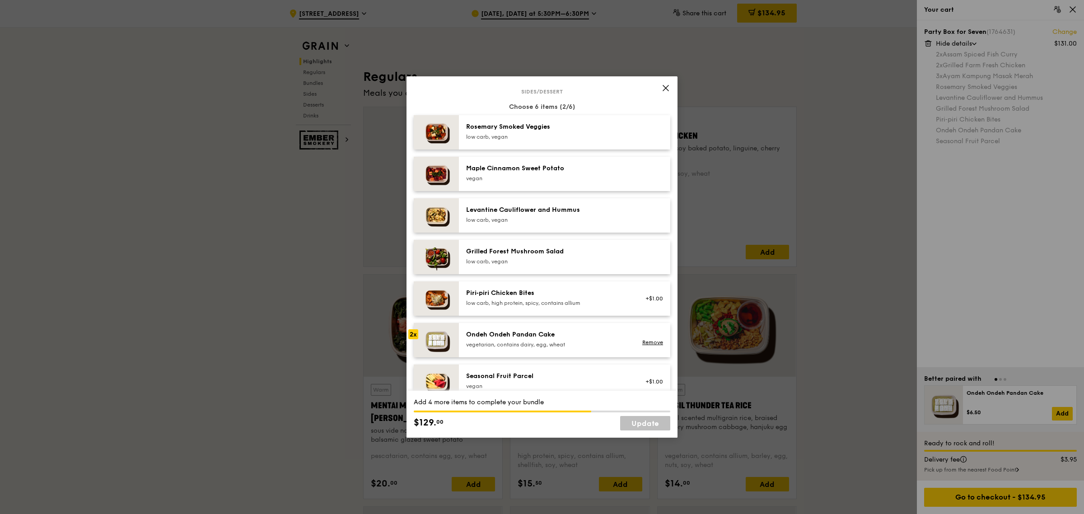
click at [552, 131] on div "Rosemary Smoked Veggies" at bounding box center [547, 126] width 162 height 9
click at [528, 208] on div "Levantine Cauliflower and Hummus" at bounding box center [547, 209] width 162 height 9
click at [646, 339] on link "Remove" at bounding box center [652, 342] width 21 height 6
click at [603, 338] on div "Ondeh Ondeh Pandan Cake" at bounding box center [547, 334] width 162 height 9
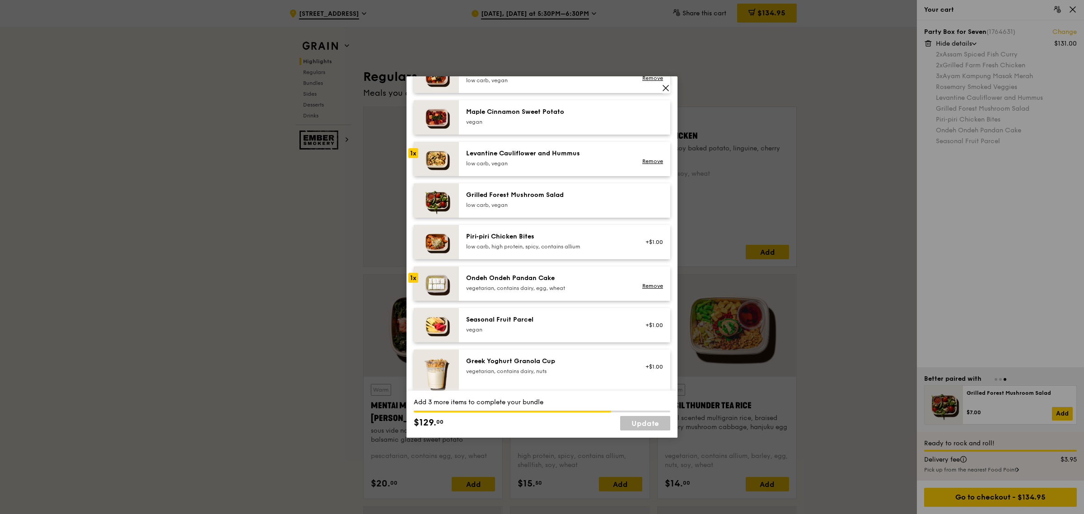
scroll to position [587, 0]
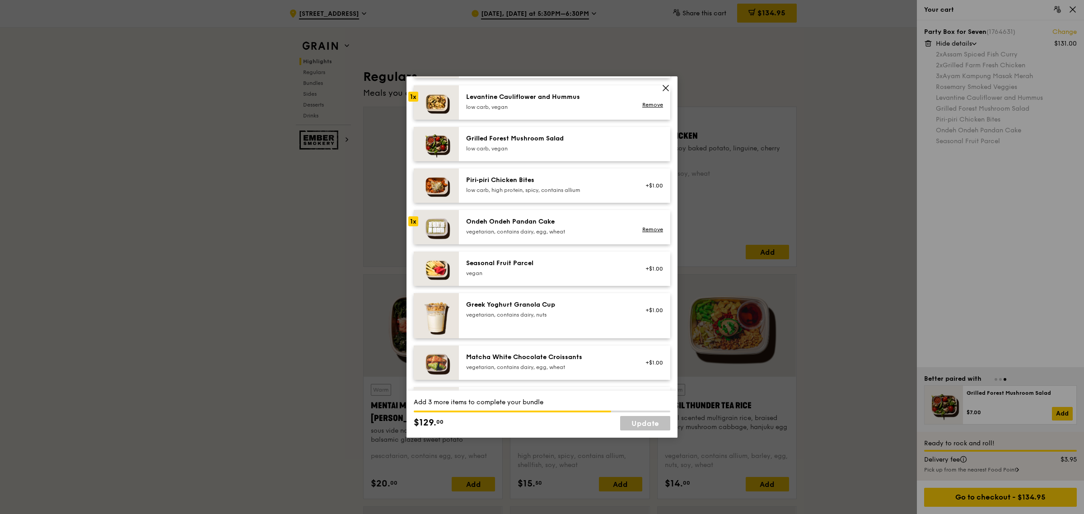
click at [546, 266] on div "Seasonal Fruit Parcel" at bounding box center [547, 263] width 162 height 9
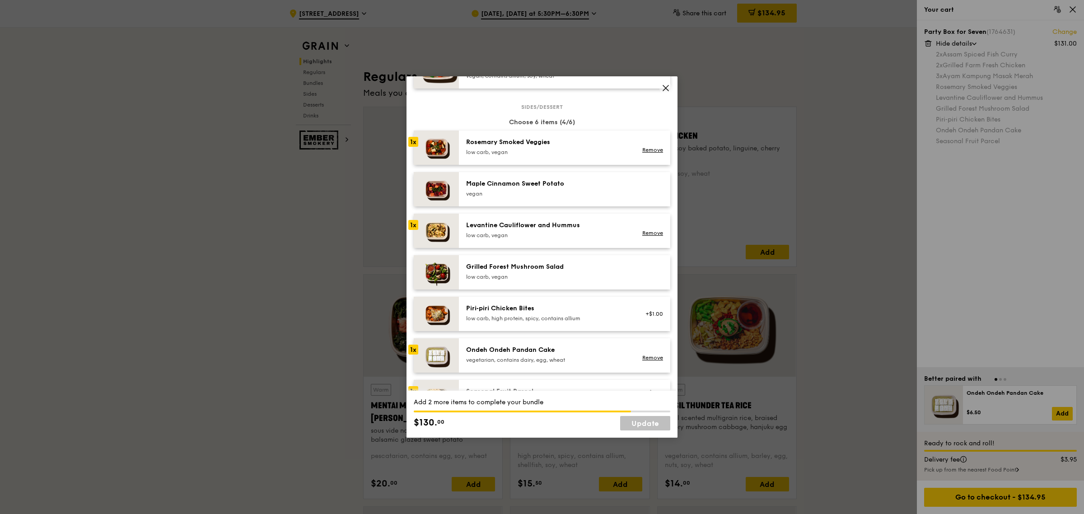
scroll to position [474, 0]
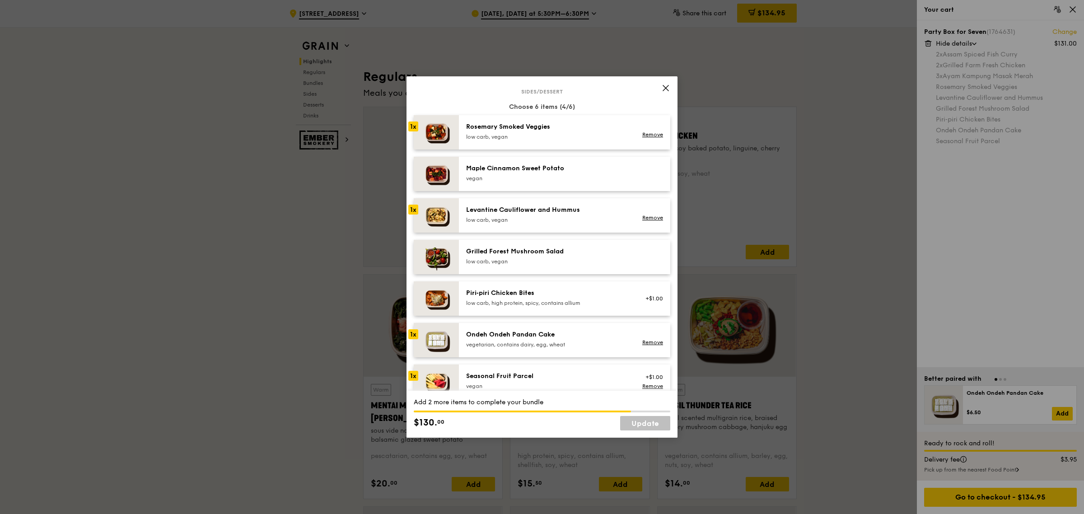
click at [565, 297] on div "Piri‑piri Chicken Bites" at bounding box center [547, 293] width 162 height 9
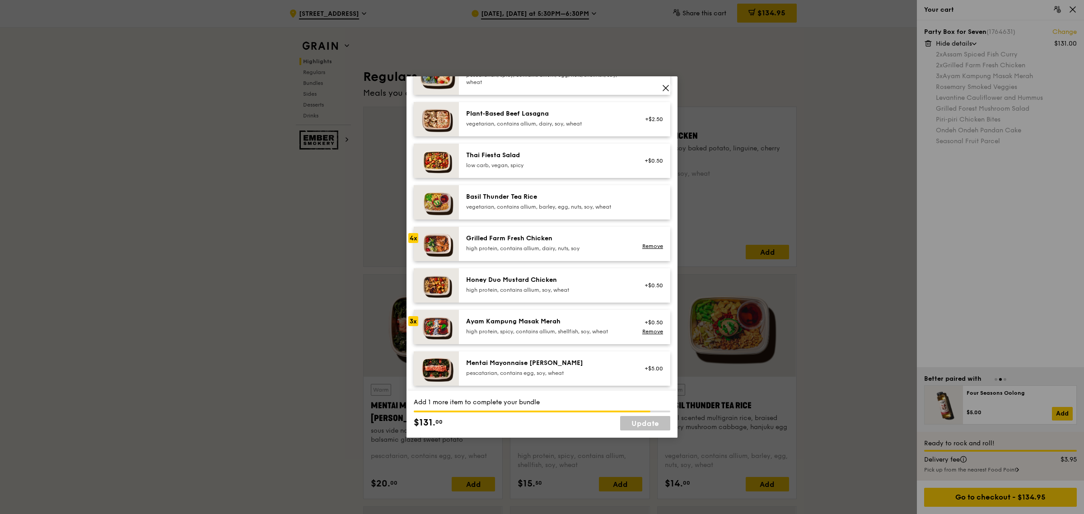
scroll to position [113, 0]
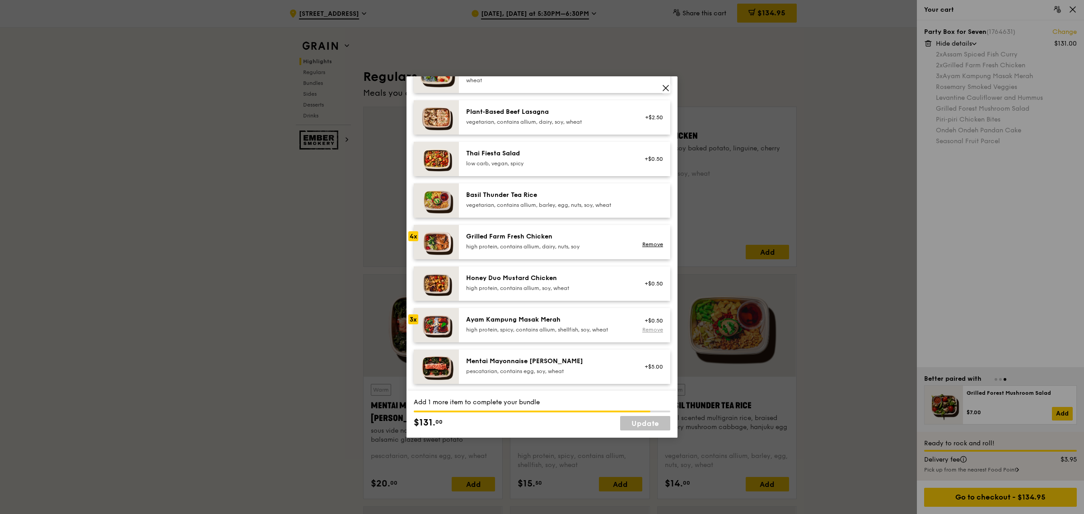
click at [642, 330] on link "Remove" at bounding box center [652, 329] width 21 height 6
click at [437, 315] on img at bounding box center [436, 325] width 45 height 34
click at [438, 315] on img at bounding box center [436, 325] width 45 height 34
click at [428, 242] on img at bounding box center [436, 242] width 45 height 34
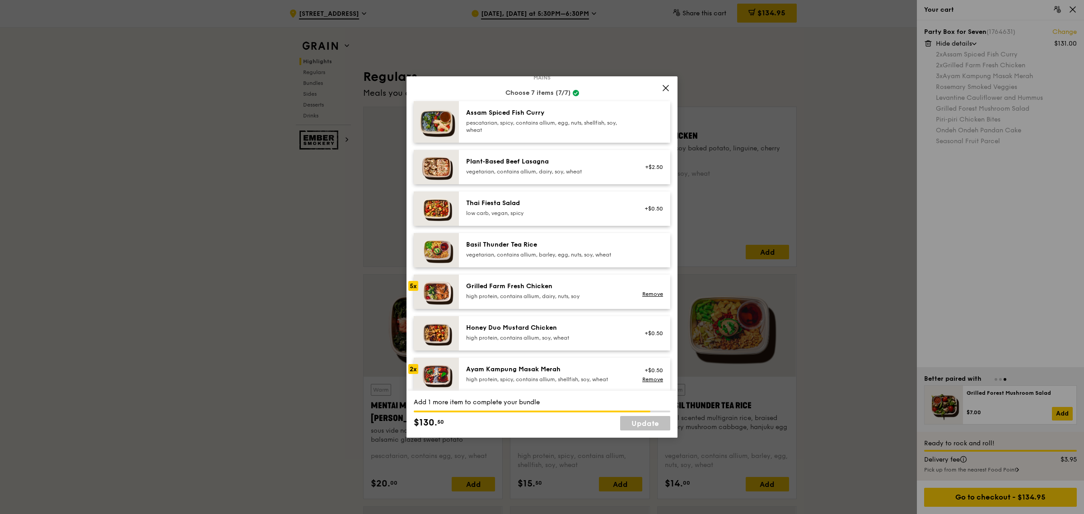
scroll to position [73, 0]
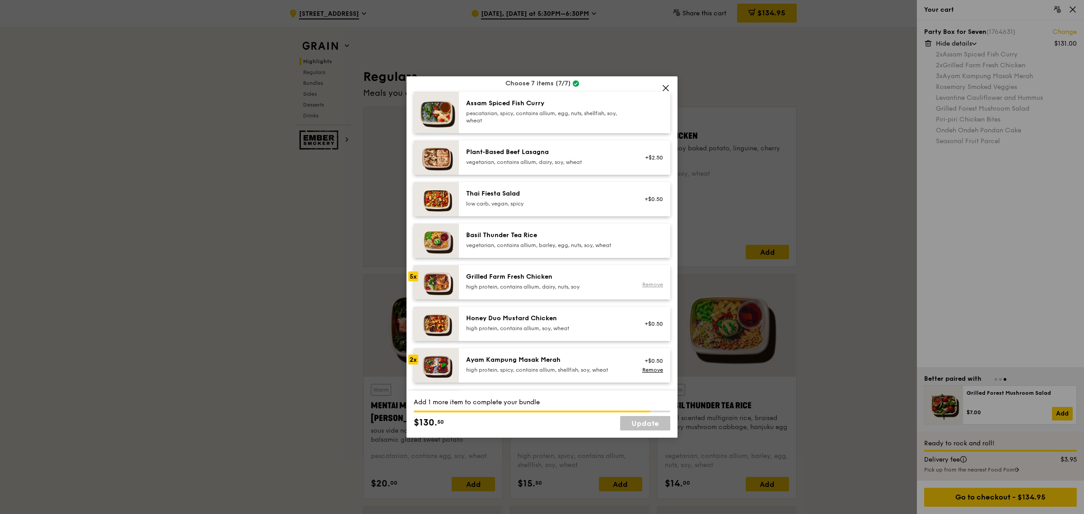
click at [643, 282] on link "Remove" at bounding box center [652, 284] width 21 height 6
click at [644, 368] on link "Remove" at bounding box center [652, 370] width 21 height 6
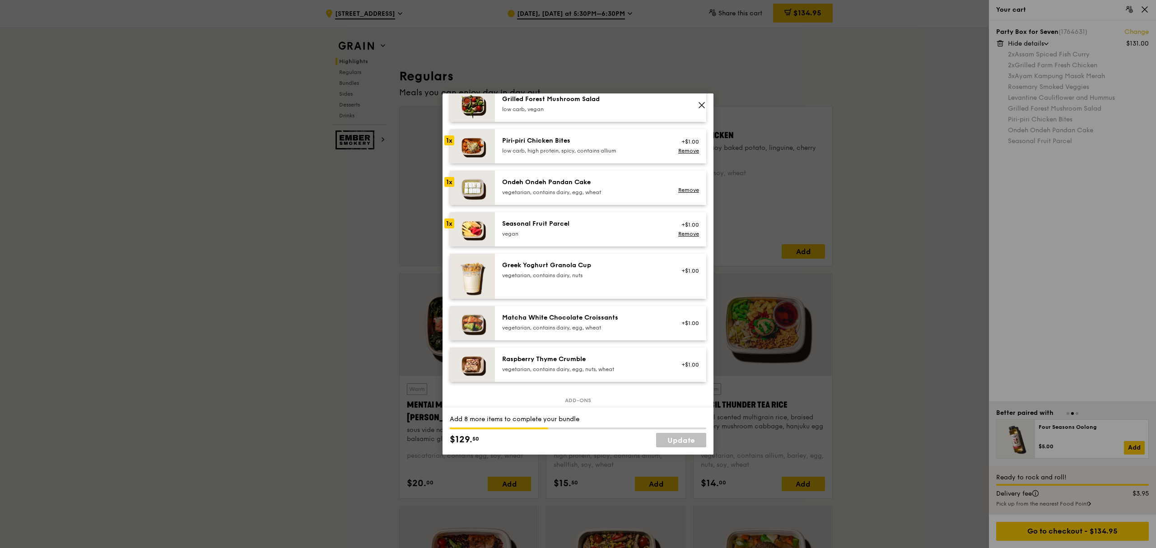
scroll to position [672, 0]
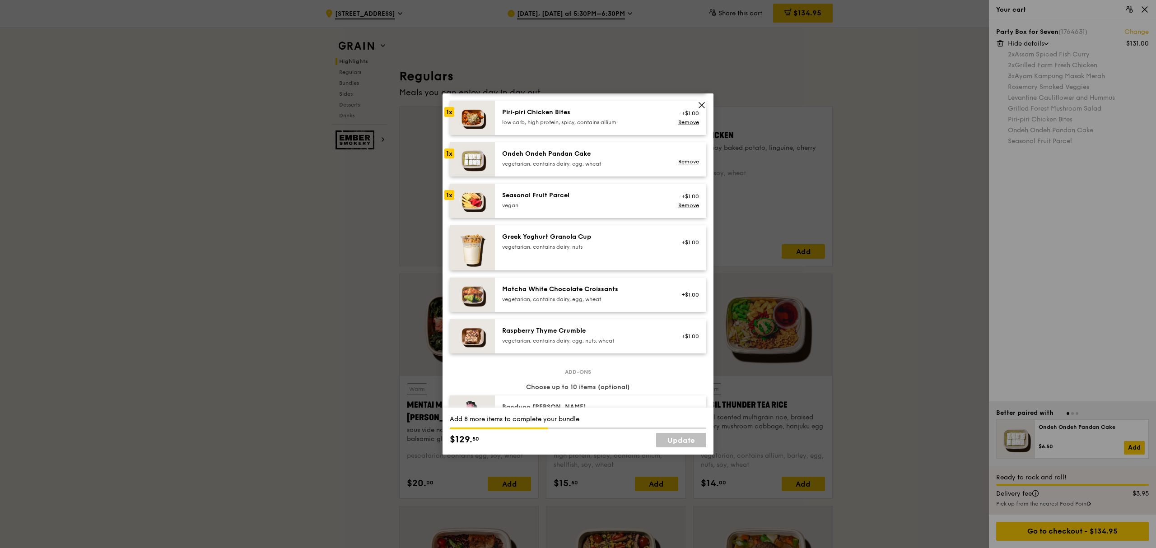
click at [637, 326] on div "Raspberry Thyme Crumble vegetarian, contains dairy, egg, nuts, wheat +$1.00" at bounding box center [600, 336] width 211 height 34
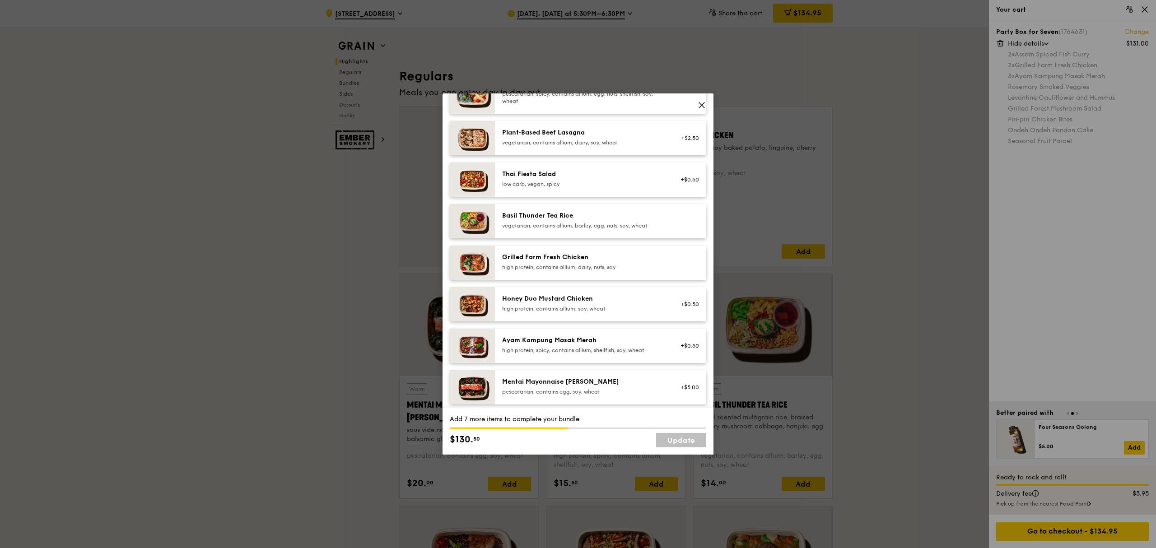
scroll to position [130, 0]
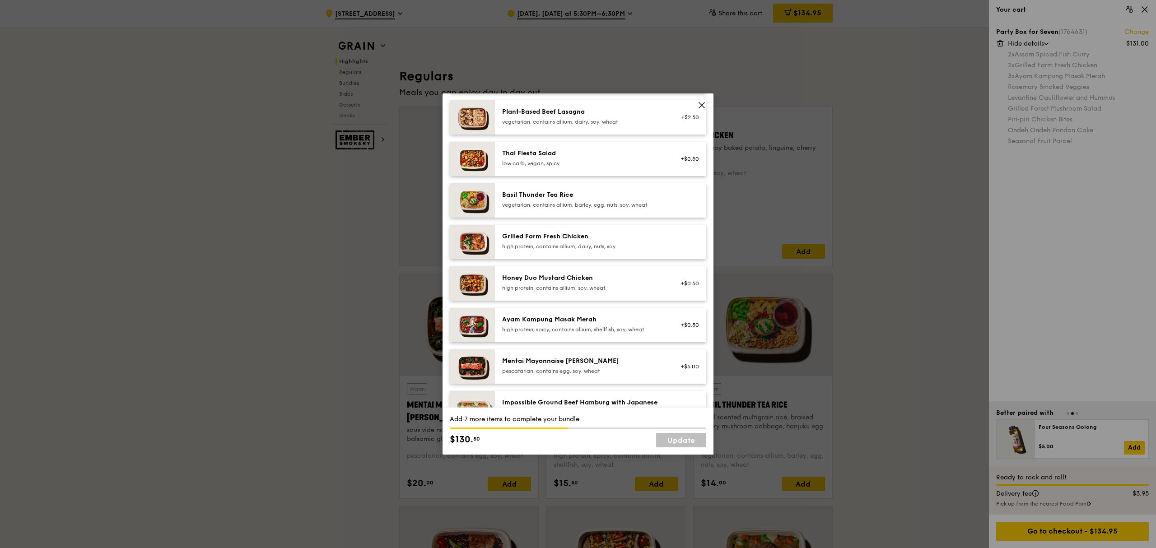
click at [542, 239] on div "Grilled Farm Fresh Chicken" at bounding box center [583, 236] width 162 height 9
click at [540, 239] on div "Grilled Farm Fresh Chicken" at bounding box center [583, 236] width 162 height 9
click at [540, 320] on div "Ayam Kampung Masak Merah" at bounding box center [583, 319] width 162 height 9
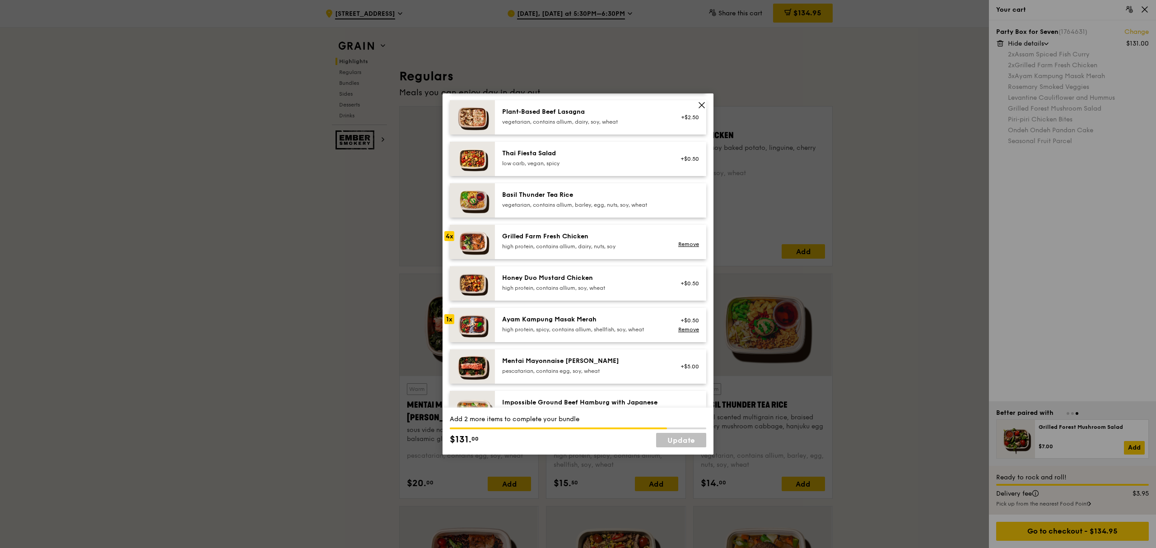
click at [540, 320] on div "Ayam Kampung Masak Merah" at bounding box center [583, 319] width 162 height 9
click at [531, 232] on div "Grilled Farm Fresh Chicken" at bounding box center [583, 236] width 162 height 9
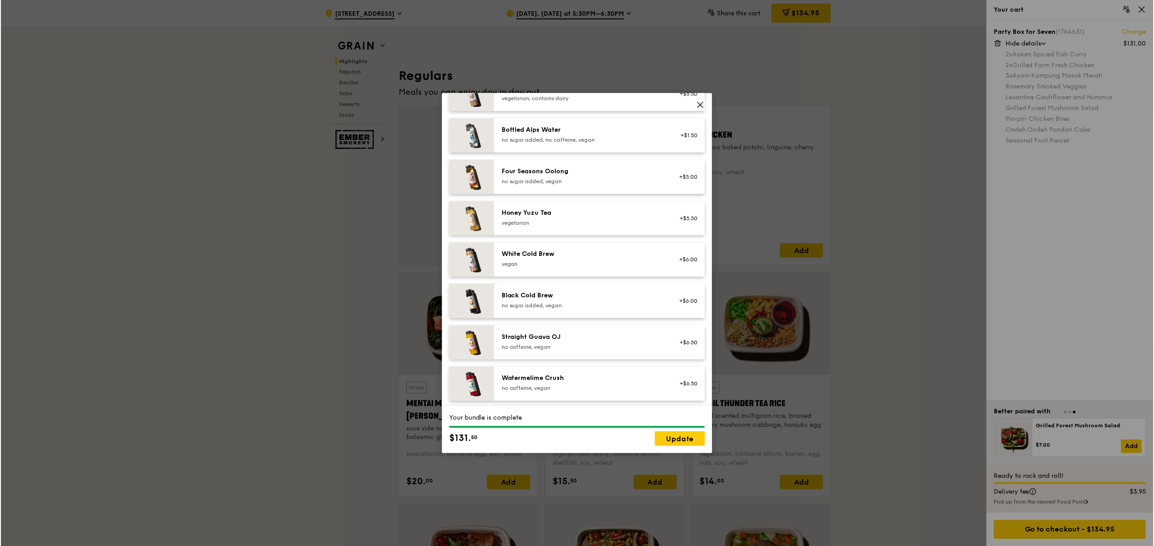
scroll to position [1034, 0]
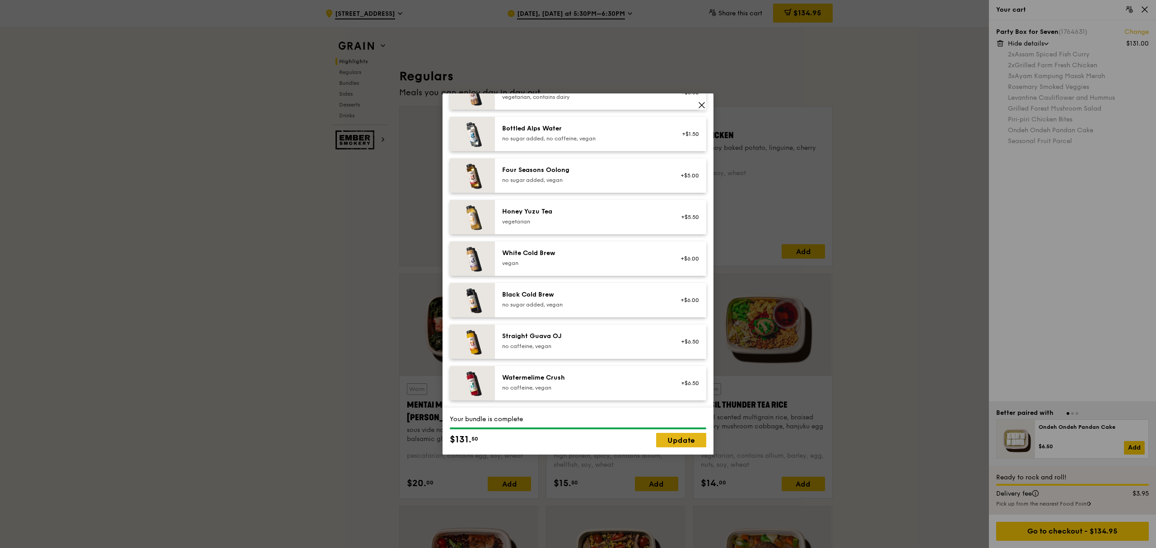
click at [679, 411] on link "Update" at bounding box center [681, 440] width 50 height 14
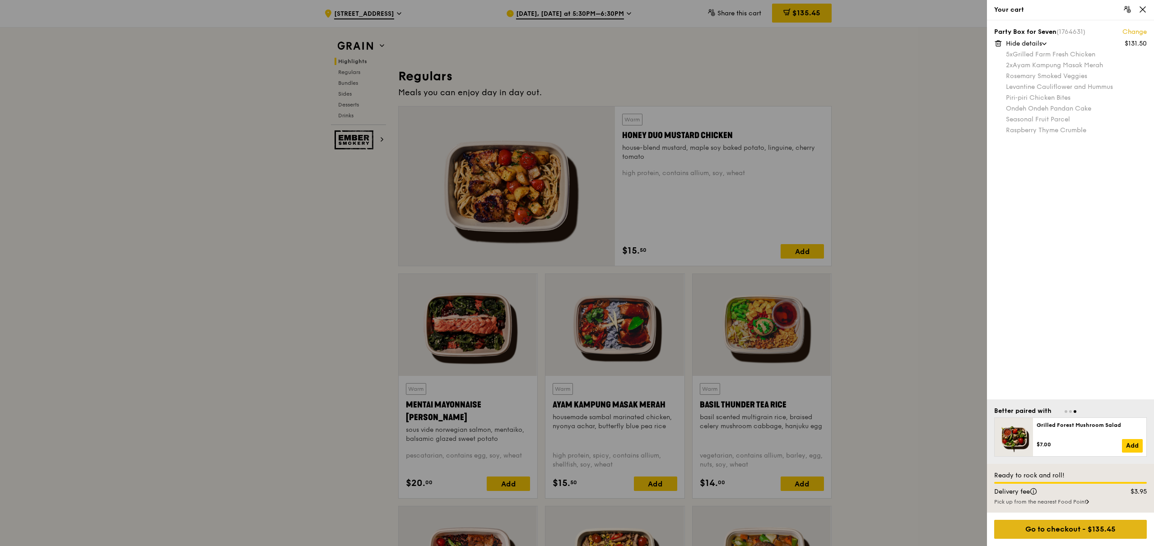
click at [865, 411] on div "Go to checkout - $135.45" at bounding box center [1070, 529] width 153 height 19
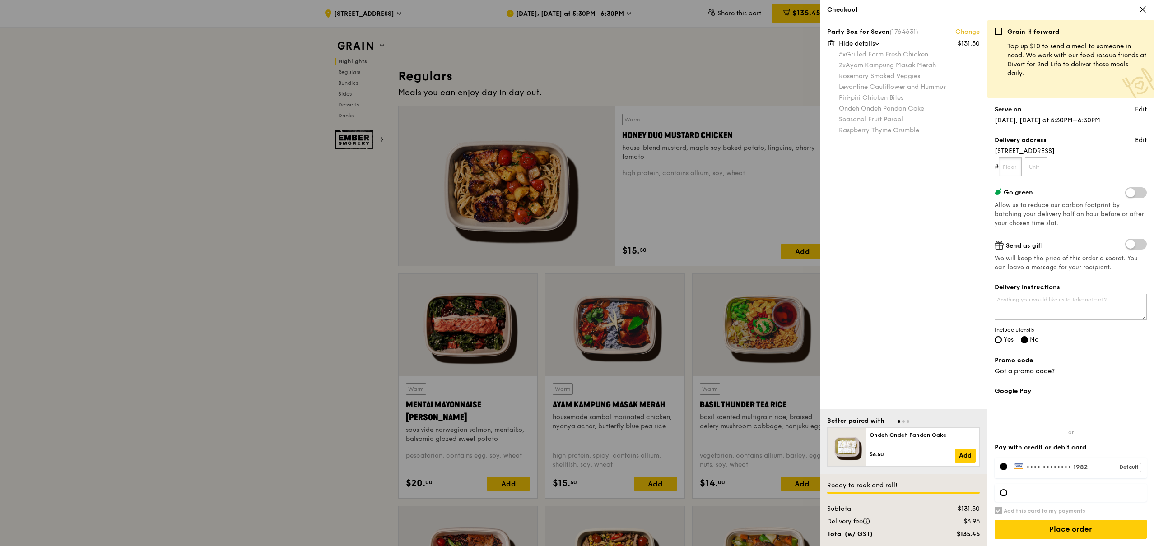
click at [865, 170] on input "text" at bounding box center [1010, 167] width 23 height 19
type input "24"
click at [865, 167] on input "text" at bounding box center [1036, 167] width 23 height 19
type input "04"
click at [865, 309] on textarea "Delivery instructions" at bounding box center [1071, 307] width 152 height 26
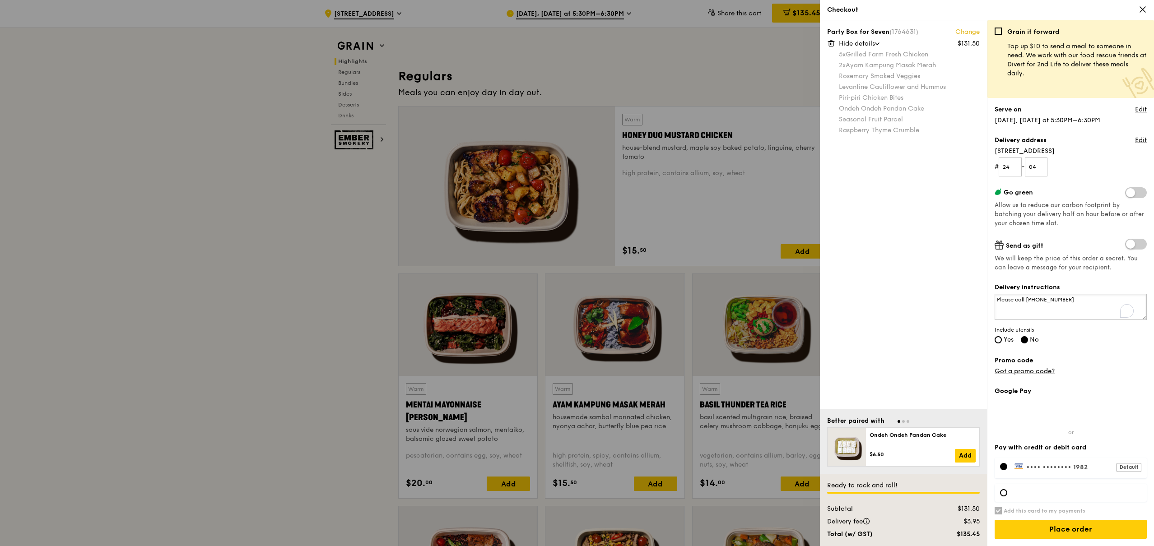
scroll to position [2, 0]
type textarea "Please call 83636361"
click at [865, 411] on div at bounding box center [1003, 492] width 7 height 7
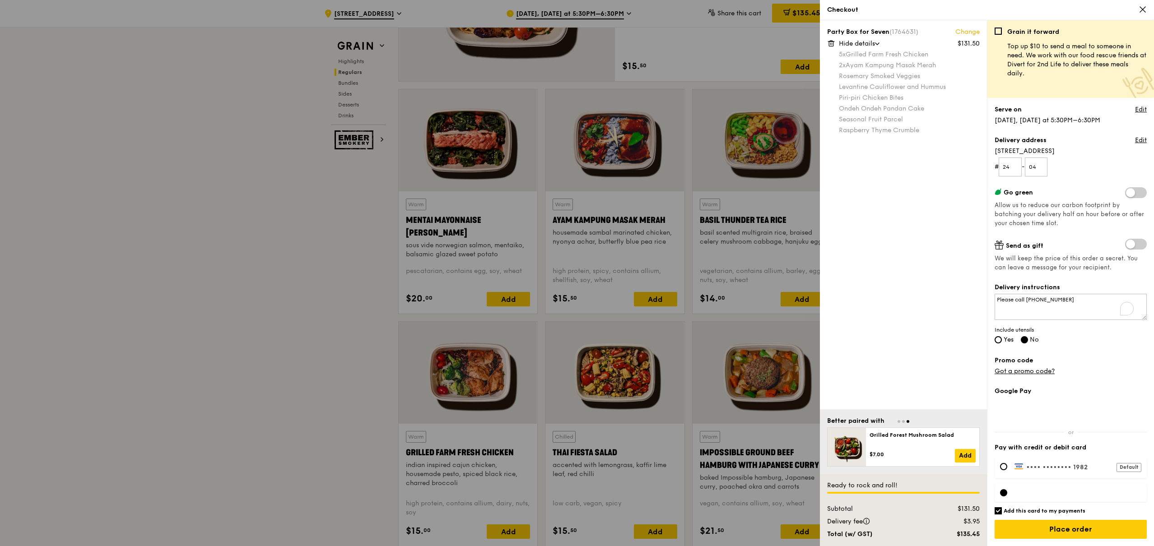
scroll to position [828, 0]
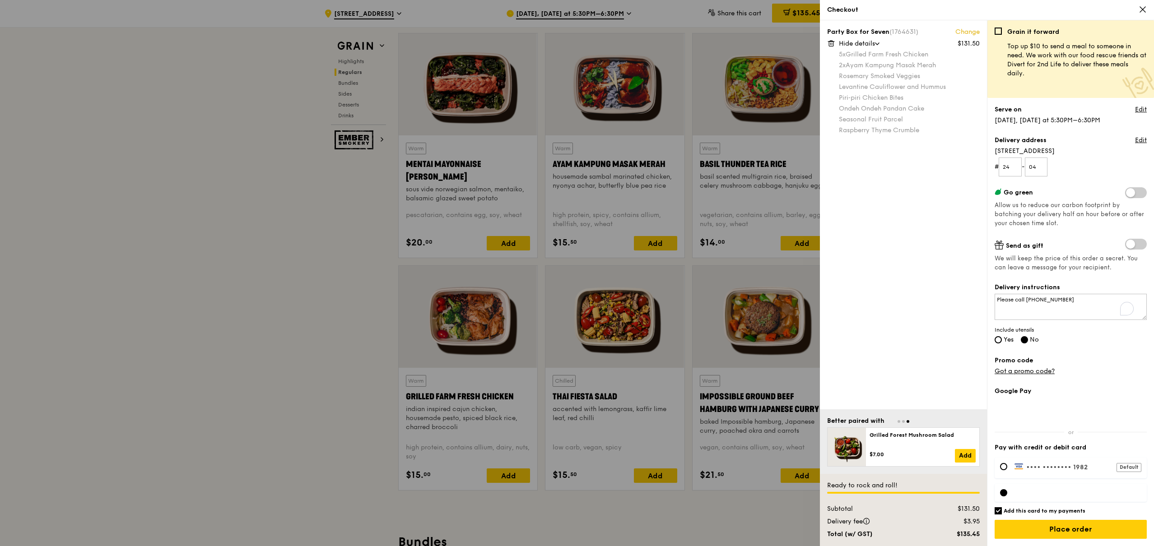
click at [865, 411] on iframe at bounding box center [1078, 492] width 127 height 7
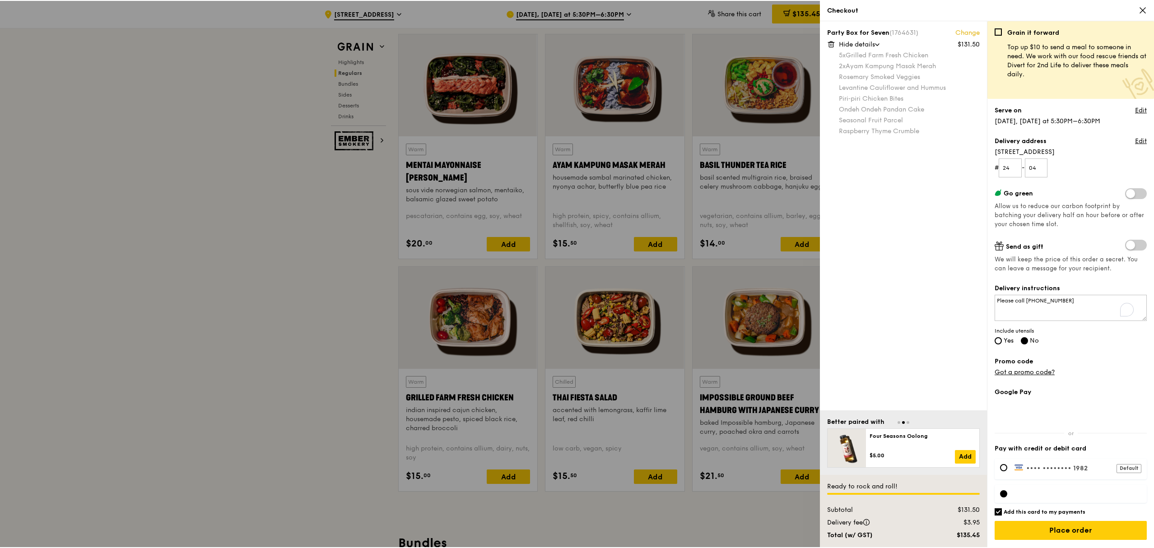
scroll to position [0, 0]
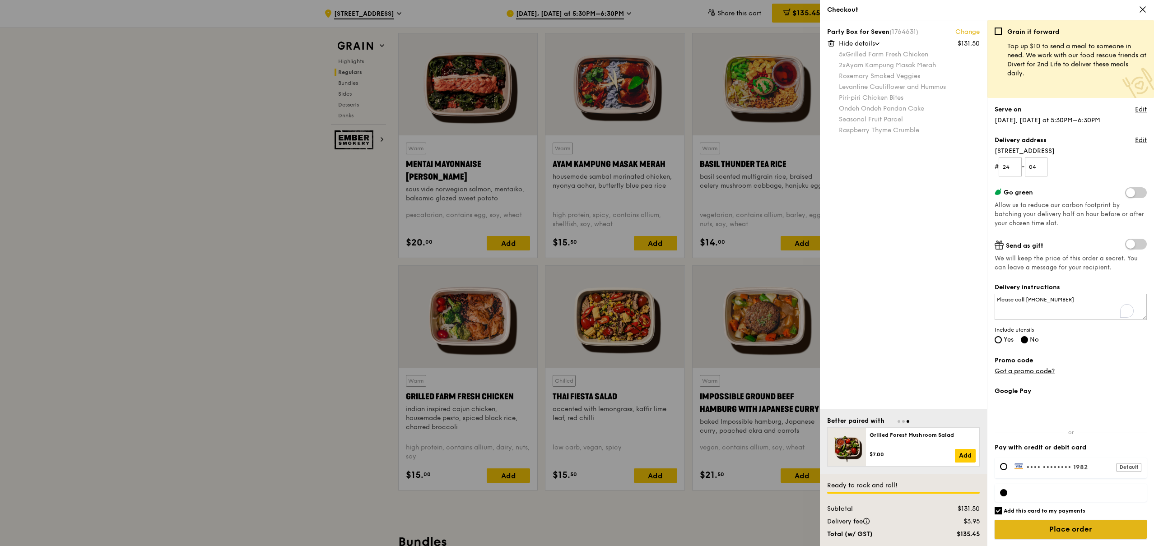
click at [865, 411] on input "Place order" at bounding box center [1071, 529] width 152 height 19
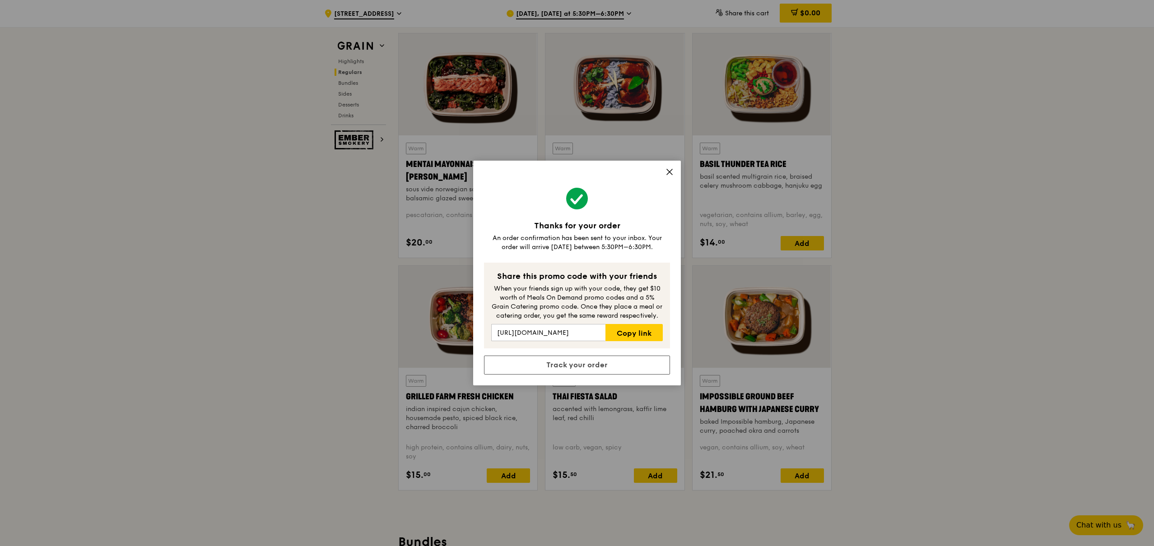
drag, startPoint x: 672, startPoint y: 173, endPoint x: 660, endPoint y: 176, distance: 12.0
click at [672, 173] on icon at bounding box center [670, 172] width 8 height 8
